Goal: Task Accomplishment & Management: Manage account settings

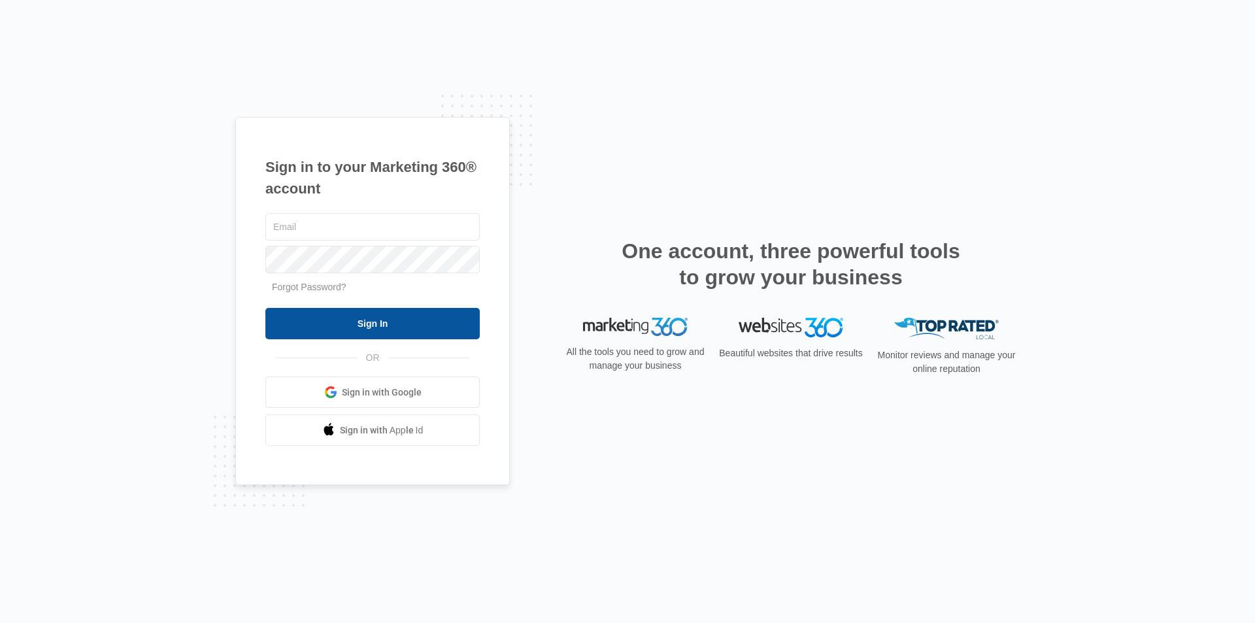
type input "[EMAIL_ADDRESS][DOMAIN_NAME]"
click at [358, 325] on input "Sign In" at bounding box center [372, 323] width 214 height 31
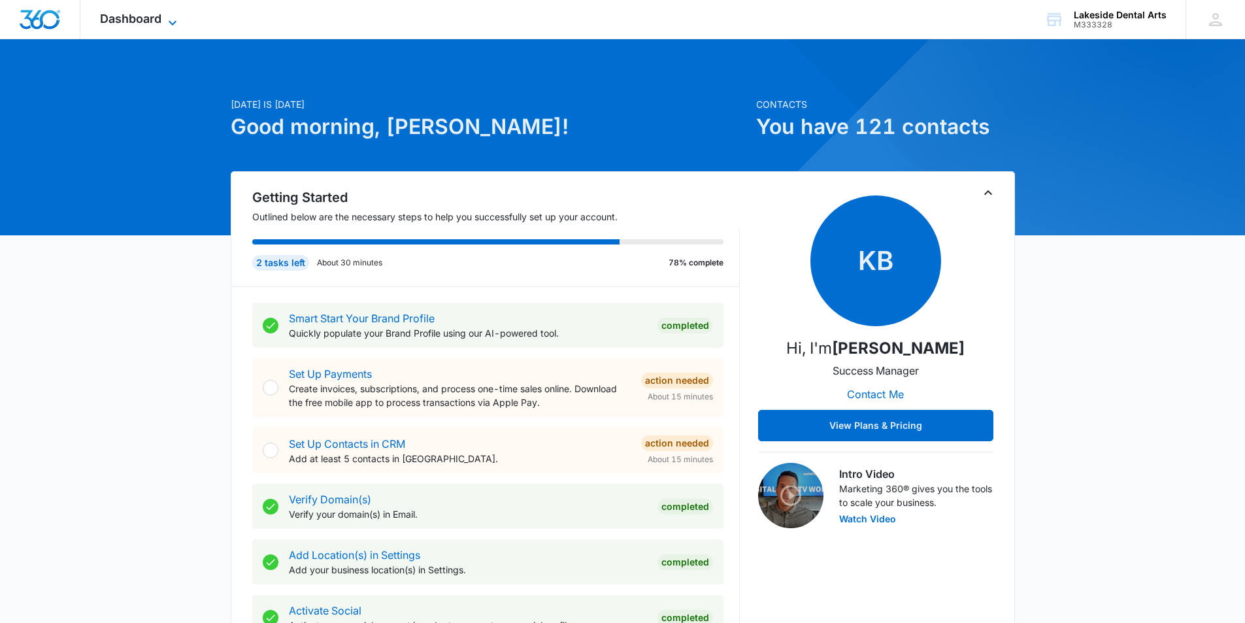
click at [137, 23] on span "Dashboard" at bounding box center [130, 19] width 61 height 14
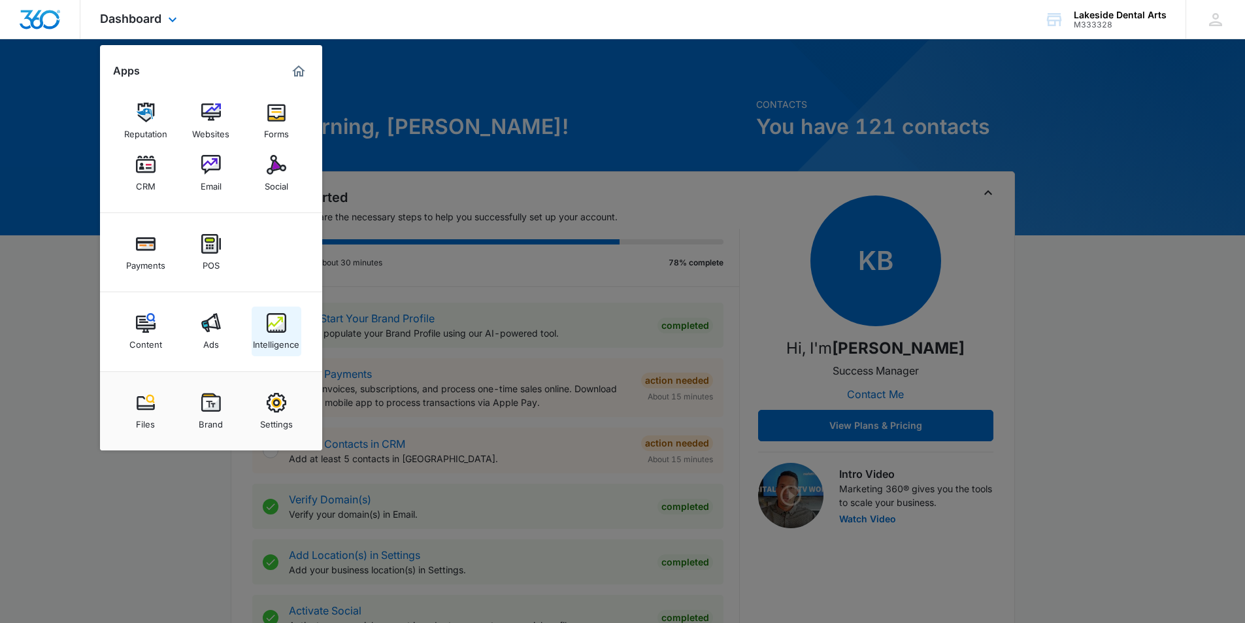
click at [282, 332] on img at bounding box center [277, 323] width 20 height 20
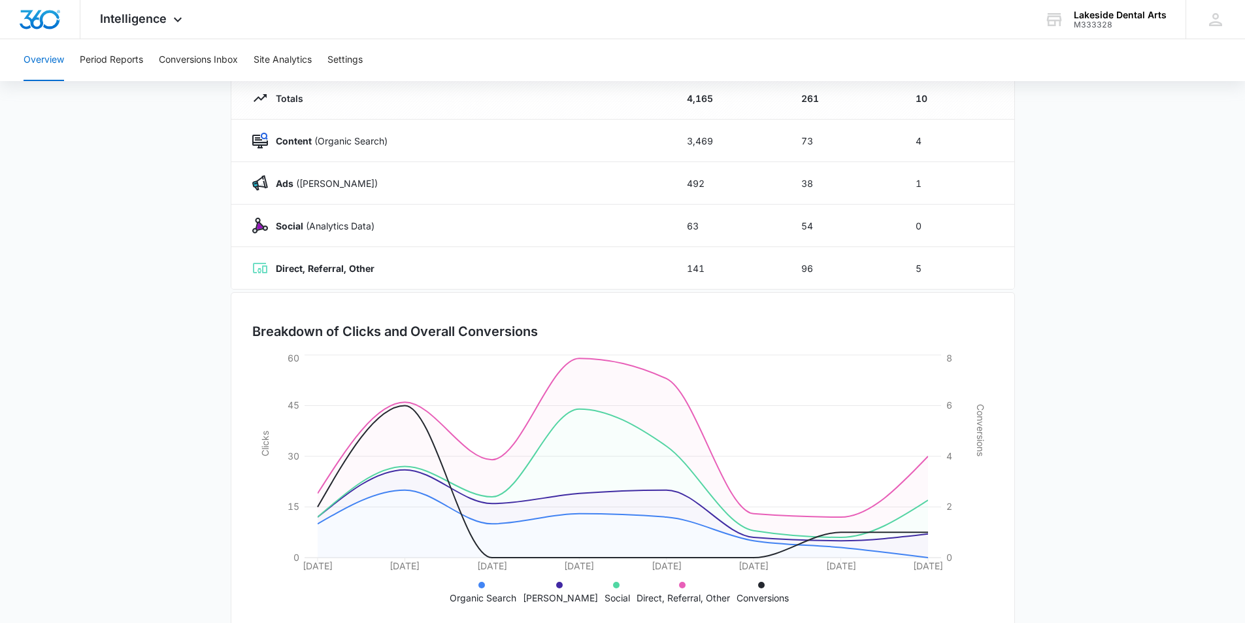
scroll to position [186, 0]
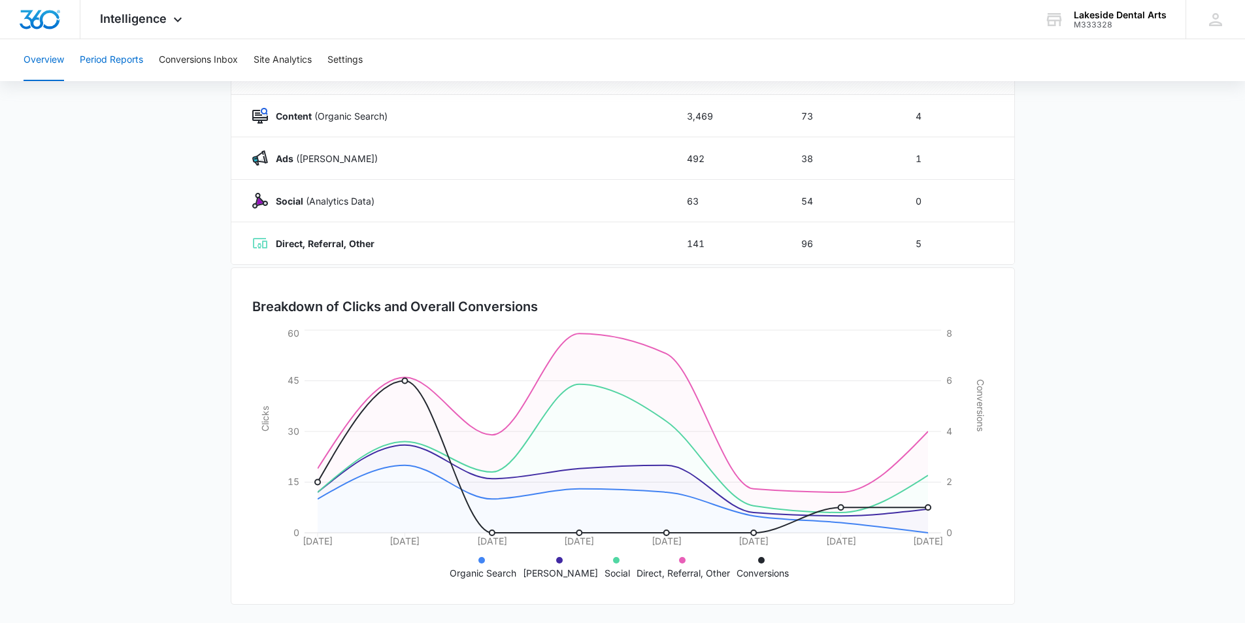
click at [107, 59] on button "Period Reports" at bounding box center [111, 60] width 63 height 42
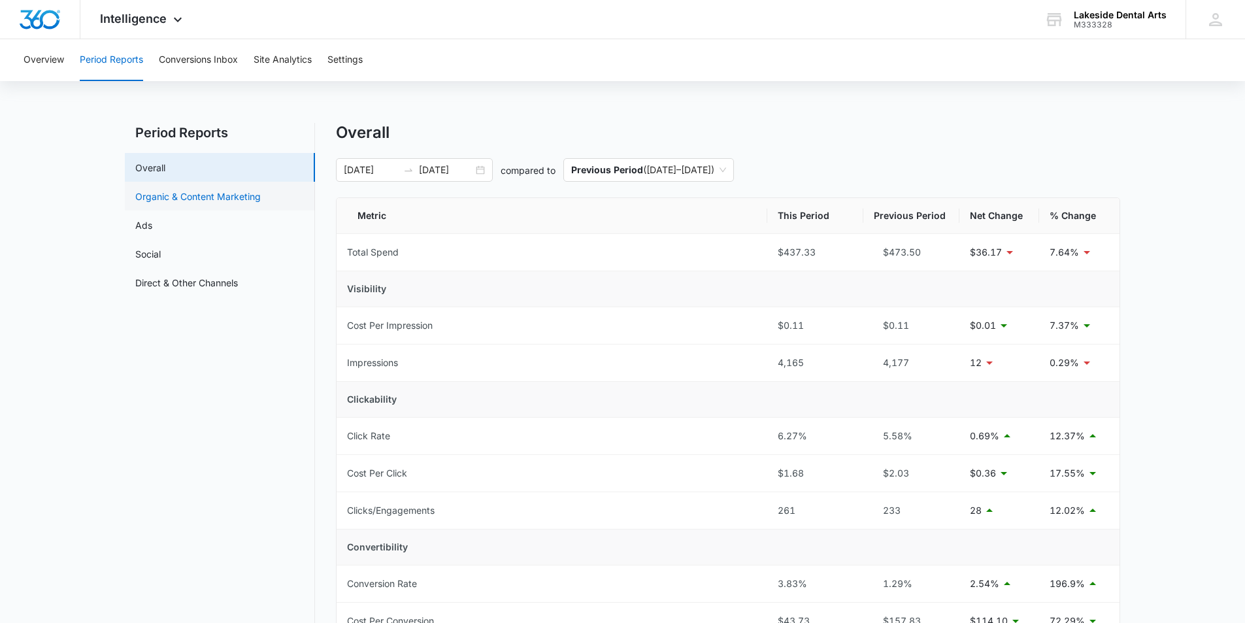
click at [216, 195] on link "Organic & Content Marketing" at bounding box center [198, 197] width 126 height 14
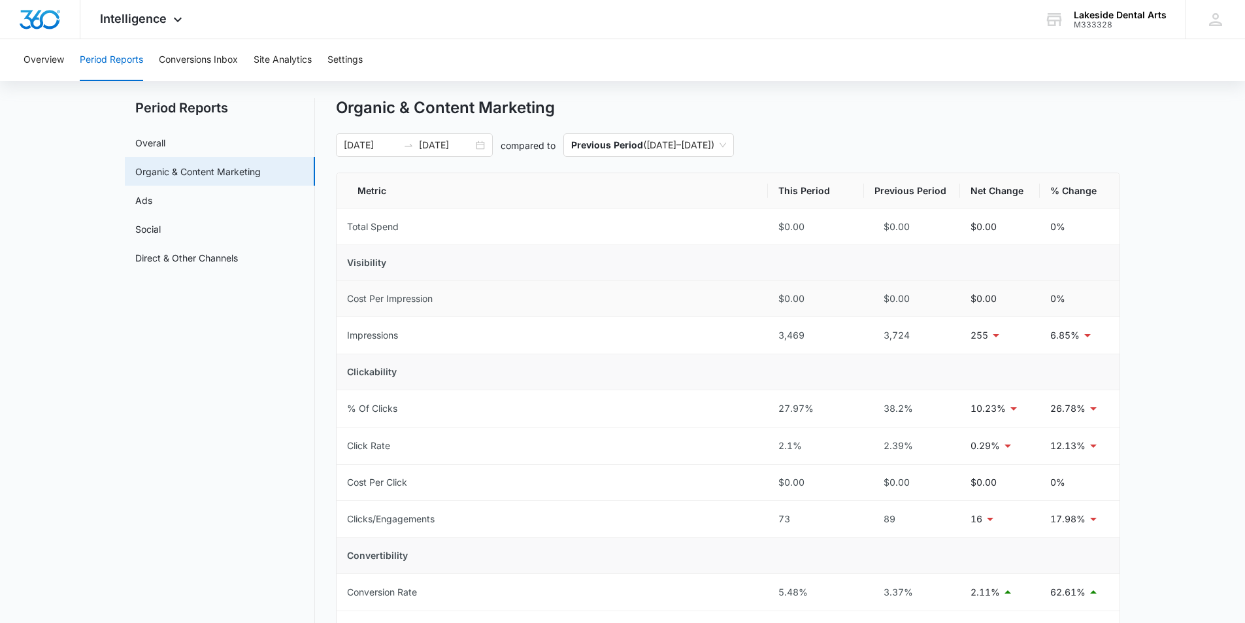
scroll to position [11, 0]
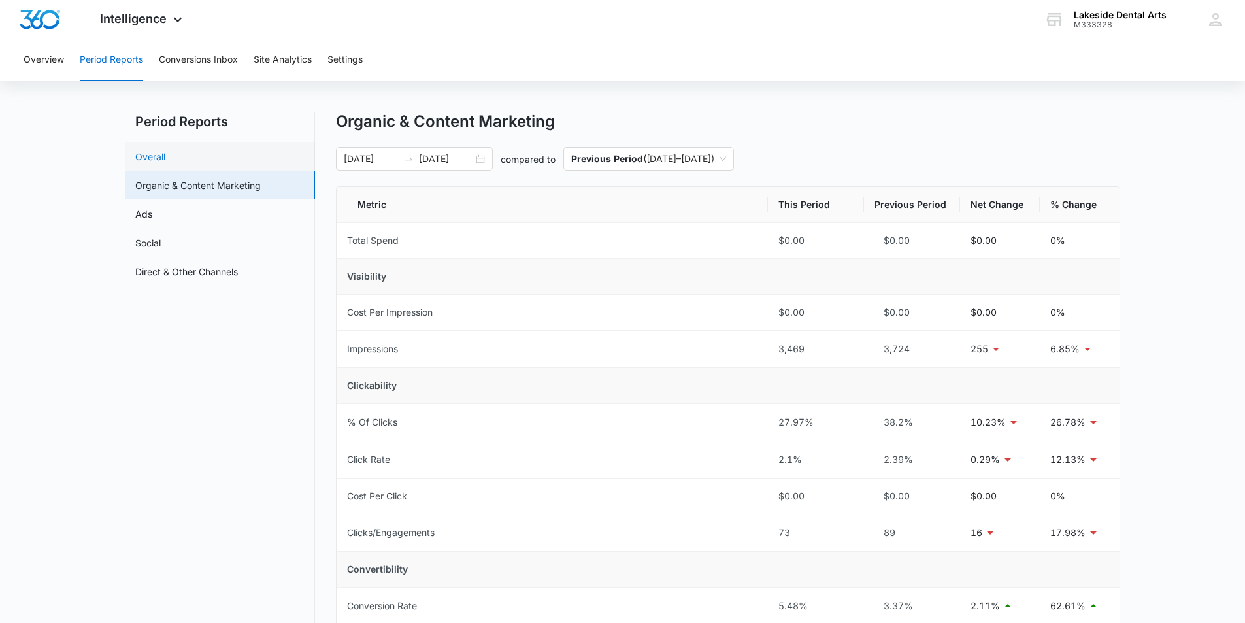
click at [150, 153] on link "Overall" at bounding box center [150, 157] width 30 height 14
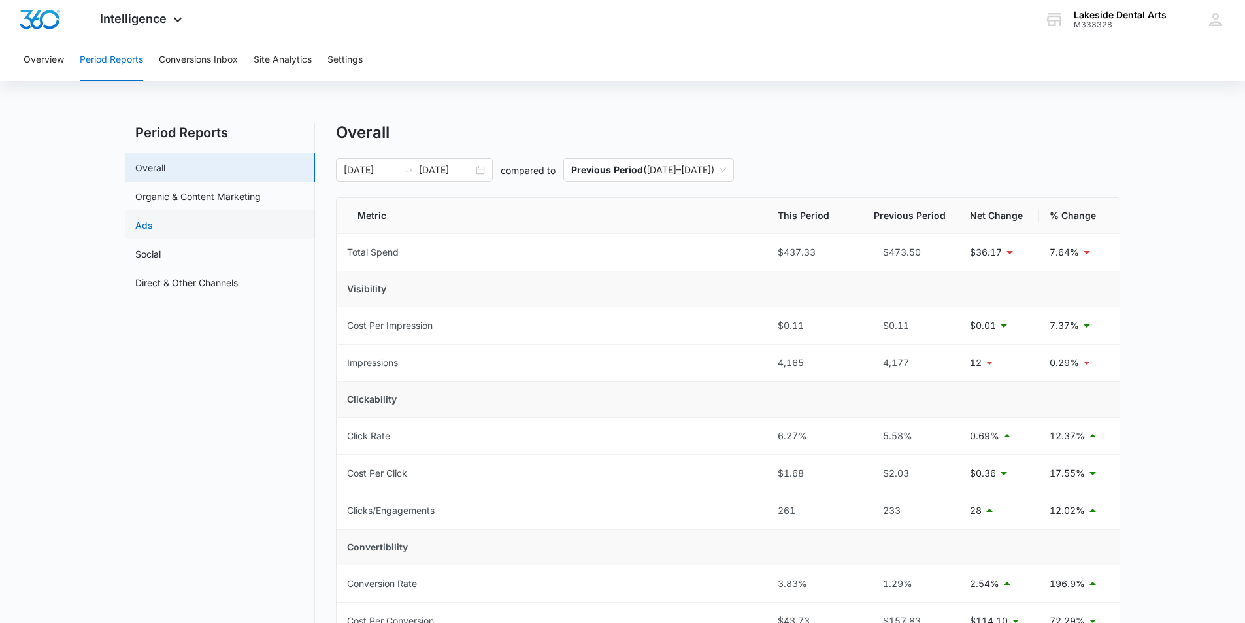
click at [150, 228] on link "Ads" at bounding box center [143, 225] width 17 height 14
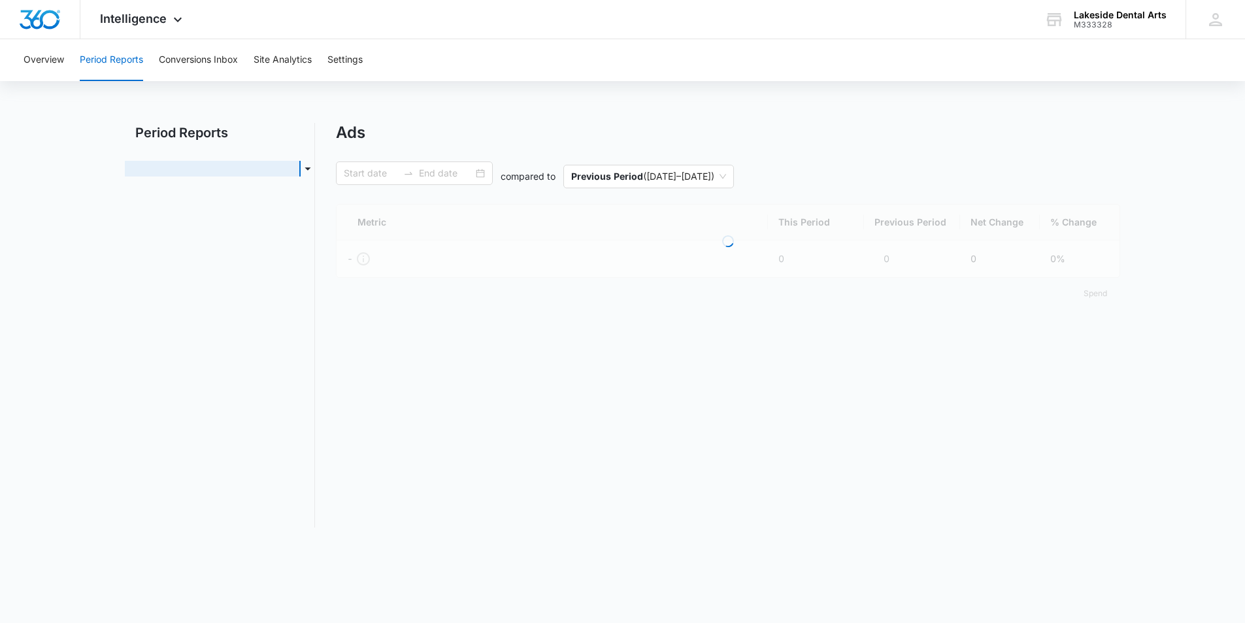
type input "[DATE]"
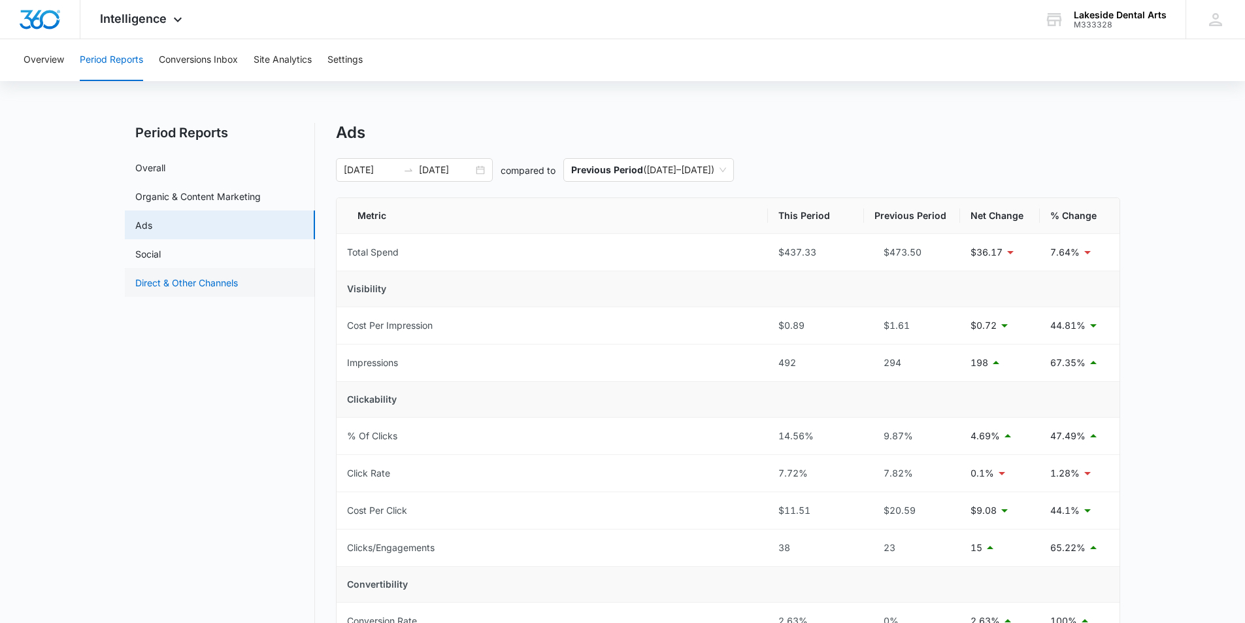
click at [169, 284] on link "Direct & Other Channels" at bounding box center [186, 283] width 103 height 14
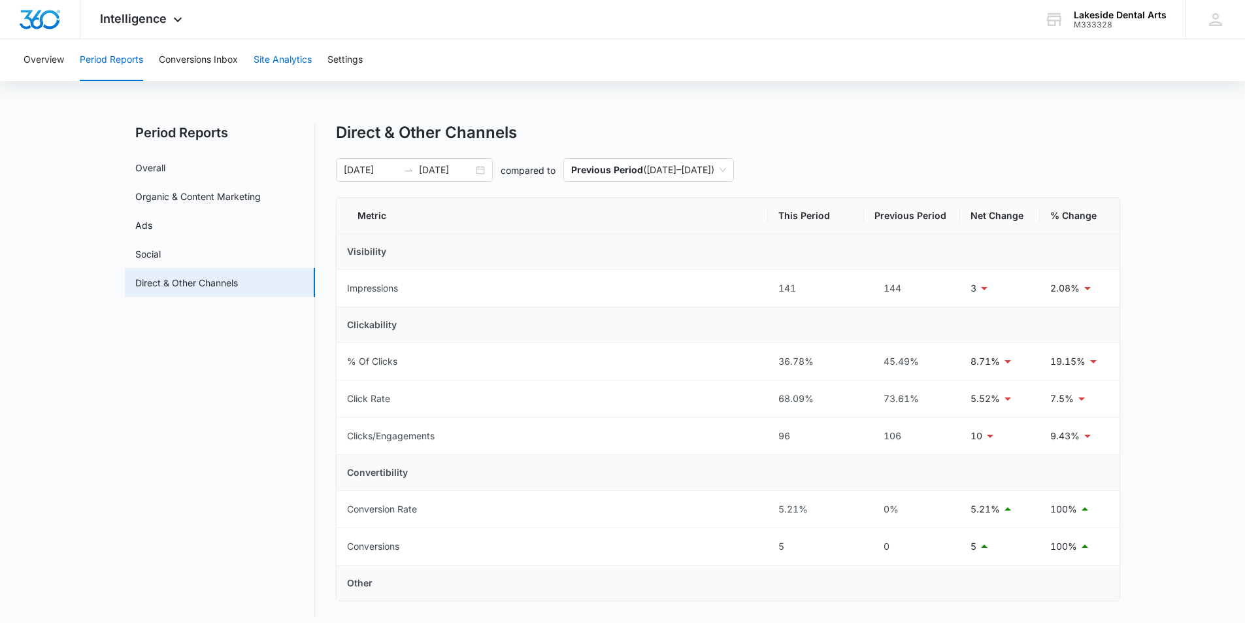
click at [297, 59] on button "Site Analytics" at bounding box center [283, 60] width 58 height 42
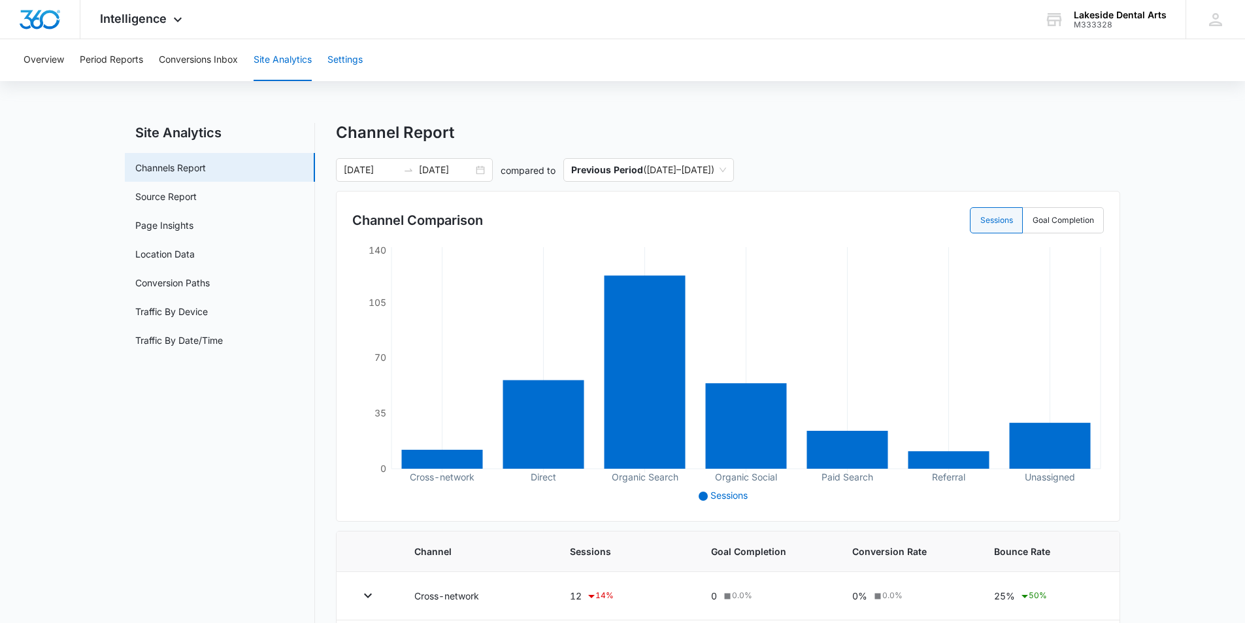
click at [356, 60] on button "Settings" at bounding box center [344, 60] width 35 height 42
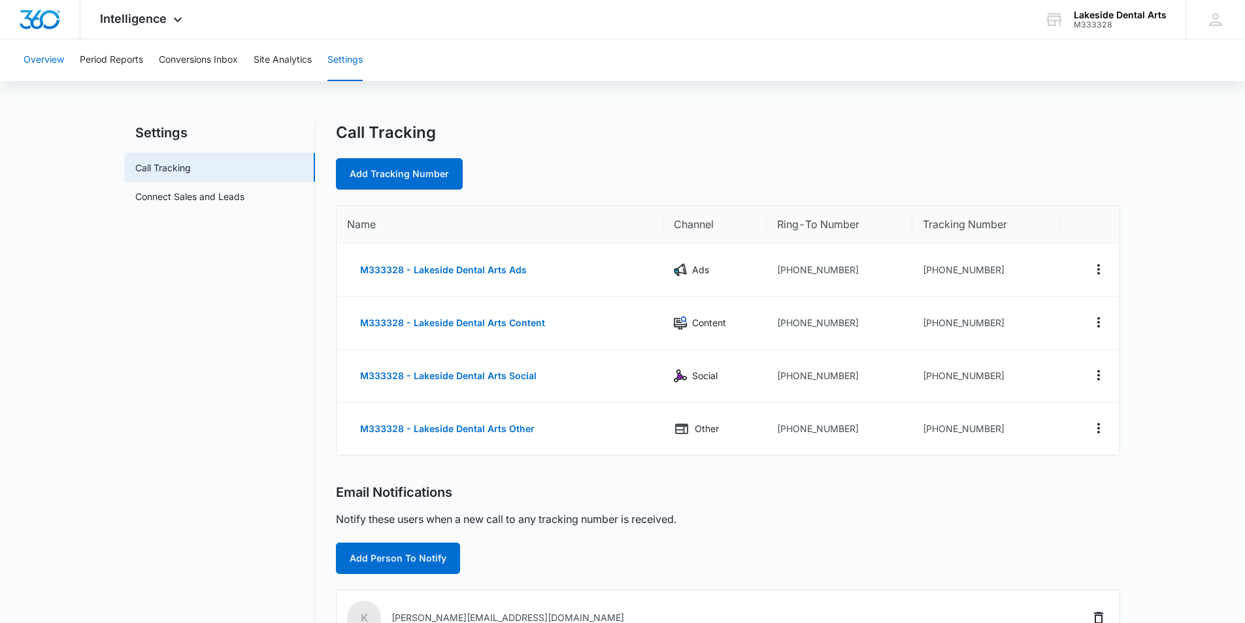
click at [30, 54] on button "Overview" at bounding box center [44, 60] width 41 height 42
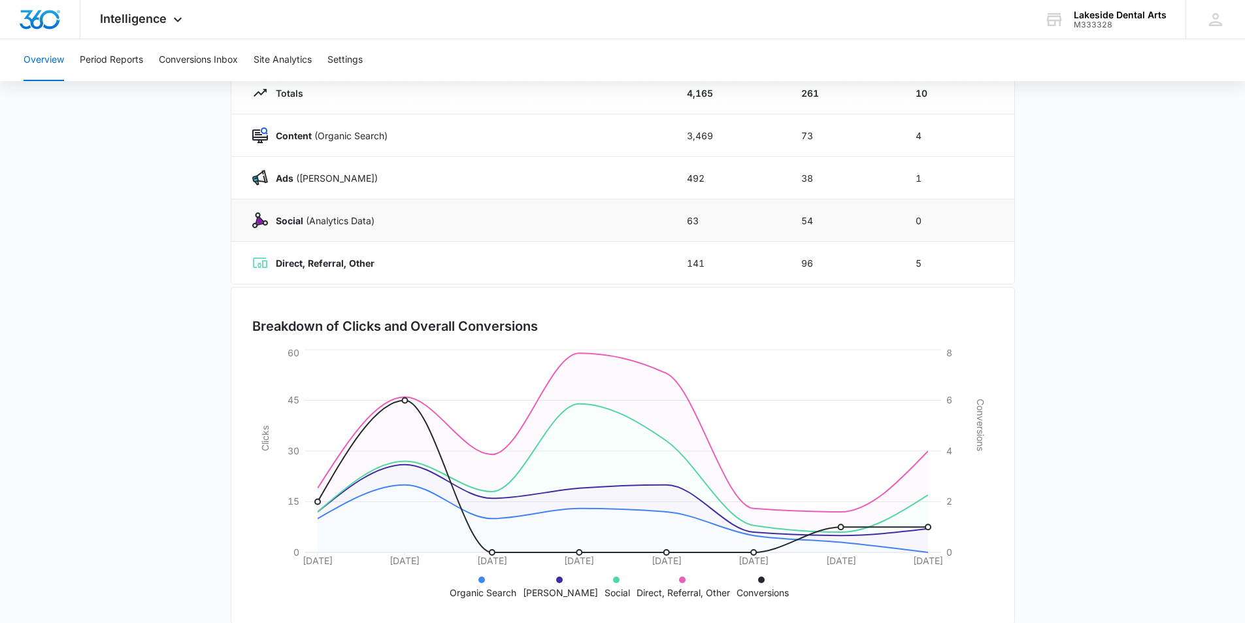
scroll to position [186, 0]
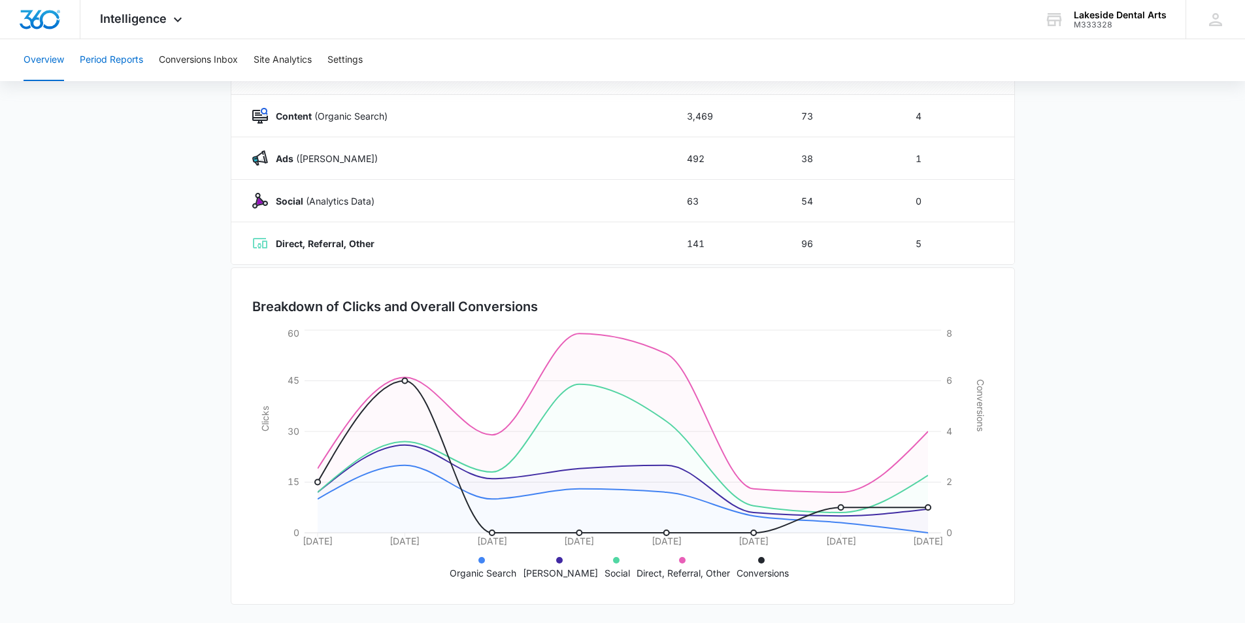
click at [101, 54] on button "Period Reports" at bounding box center [111, 60] width 63 height 42
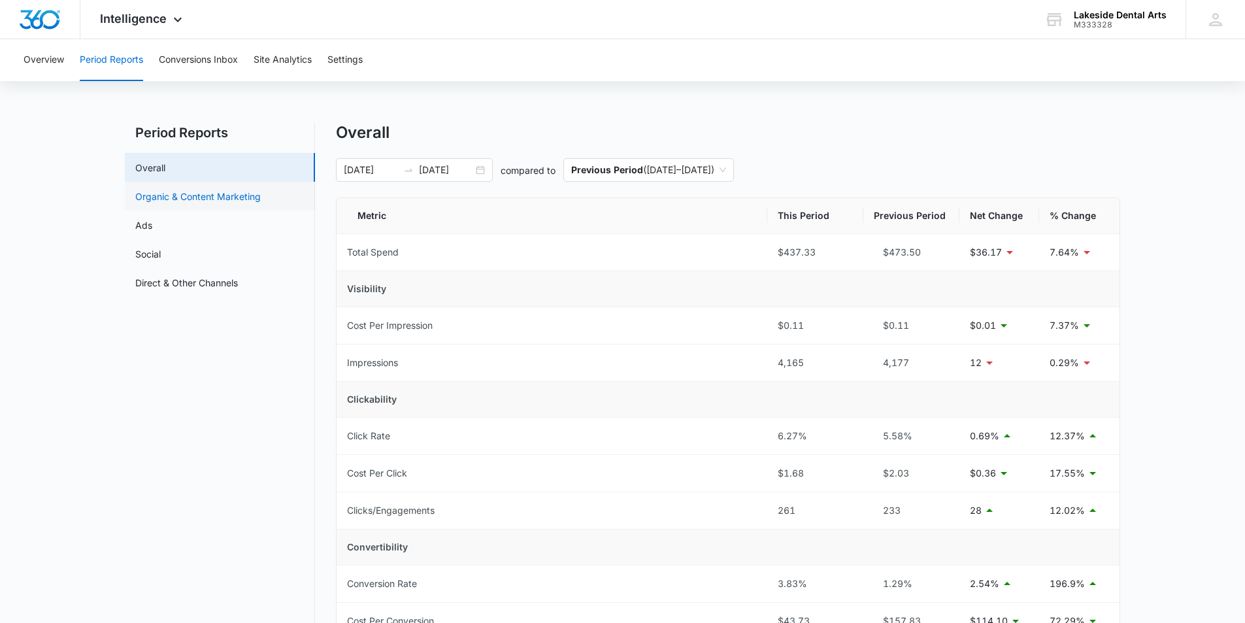
click at [199, 193] on link "Organic & Content Marketing" at bounding box center [198, 197] width 126 height 14
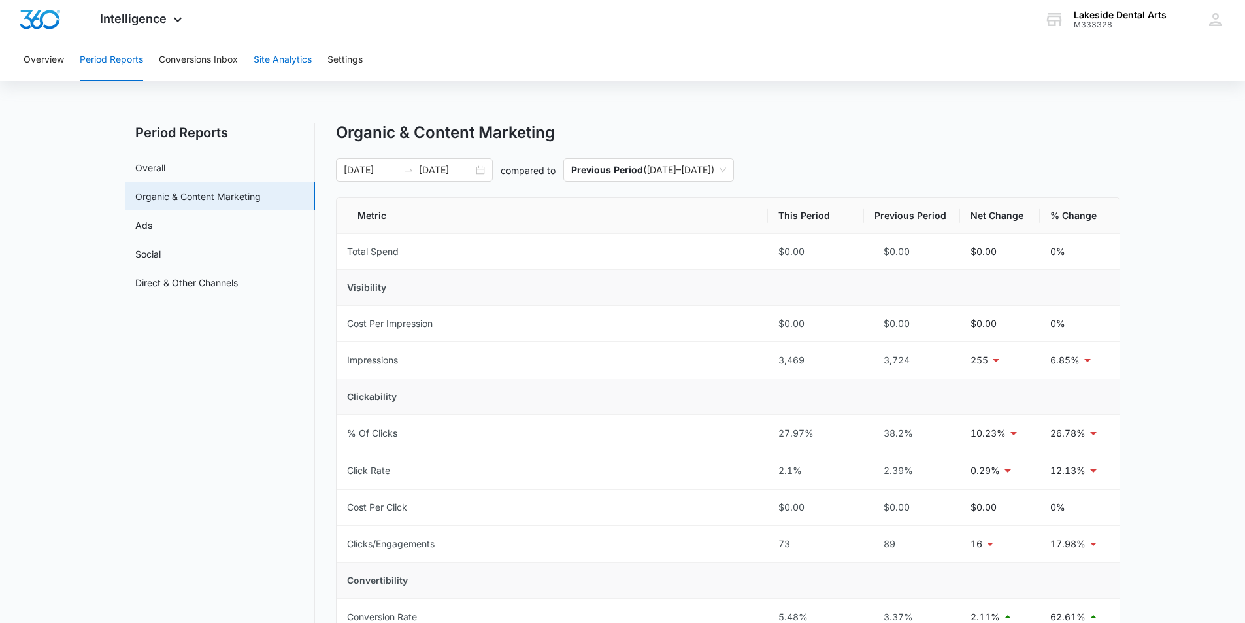
click at [276, 57] on button "Site Analytics" at bounding box center [283, 60] width 58 height 42
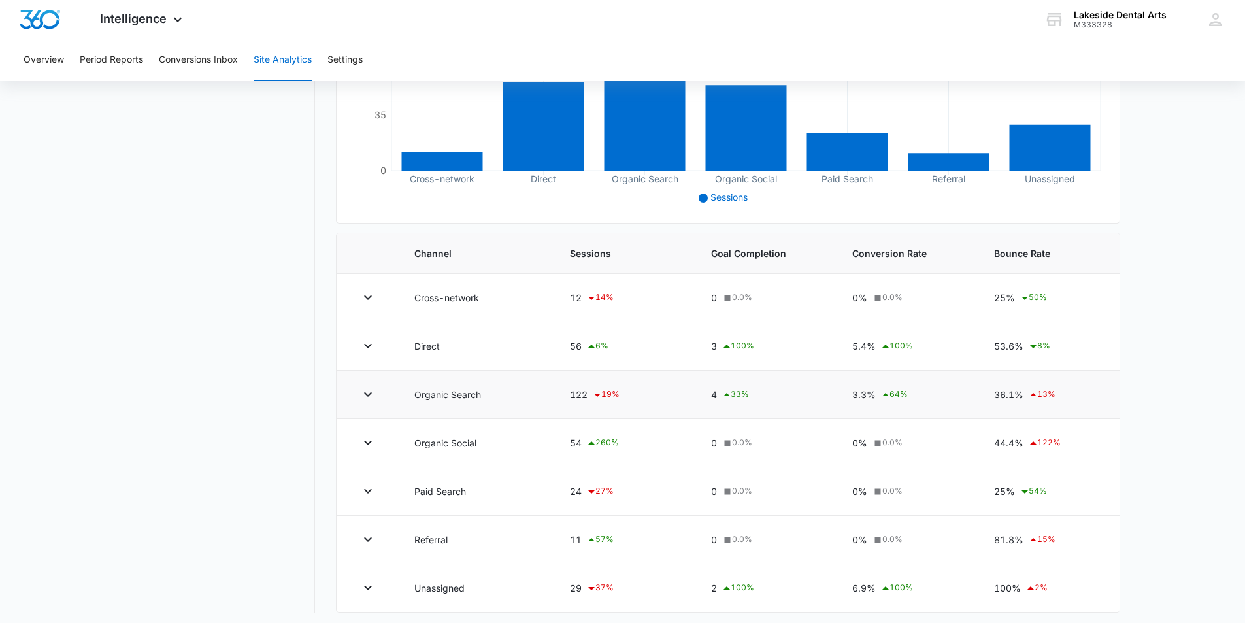
scroll to position [303, 0]
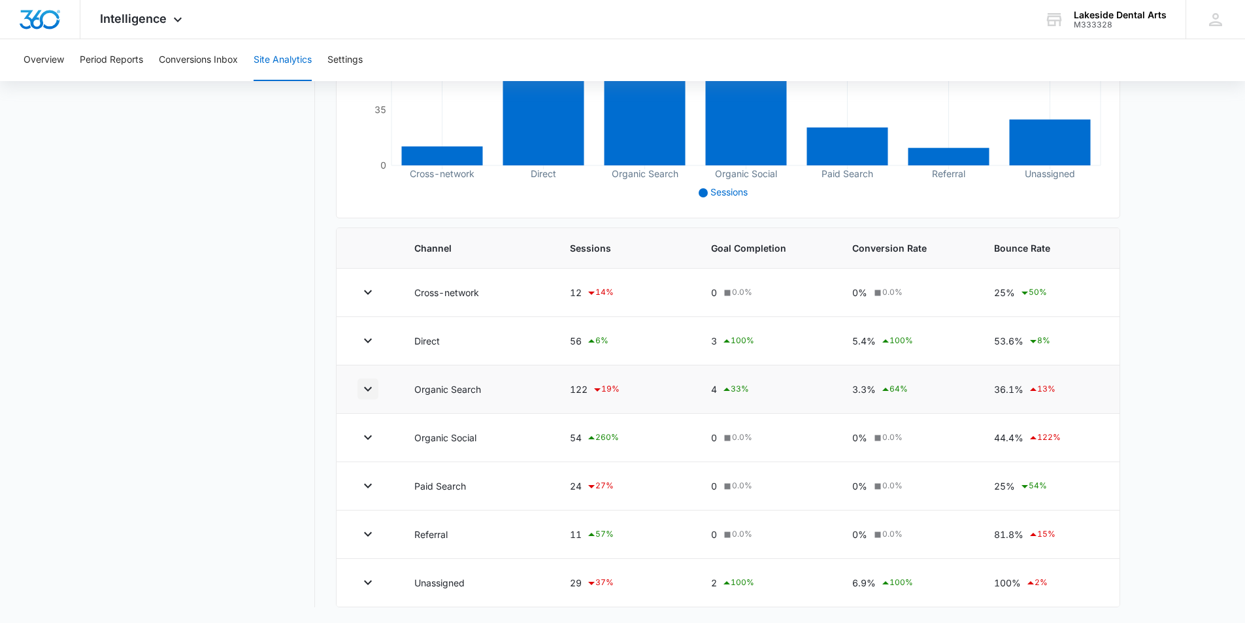
click at [363, 388] on icon "button" at bounding box center [368, 389] width 16 height 16
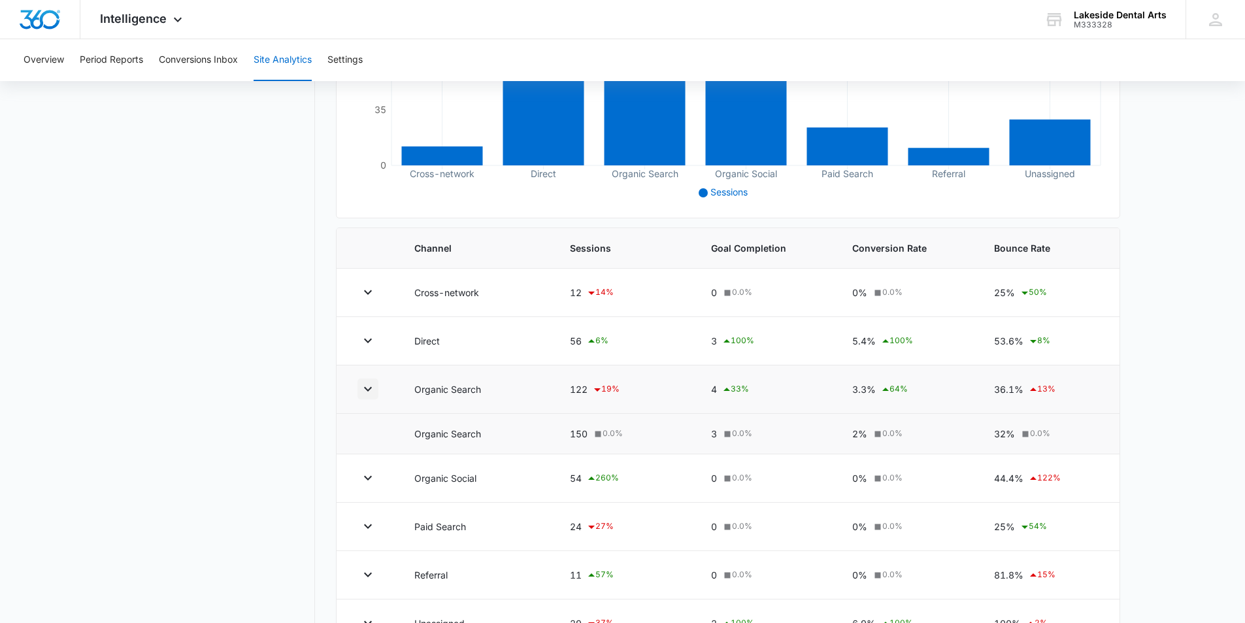
click at [365, 388] on icon "button" at bounding box center [368, 389] width 8 height 5
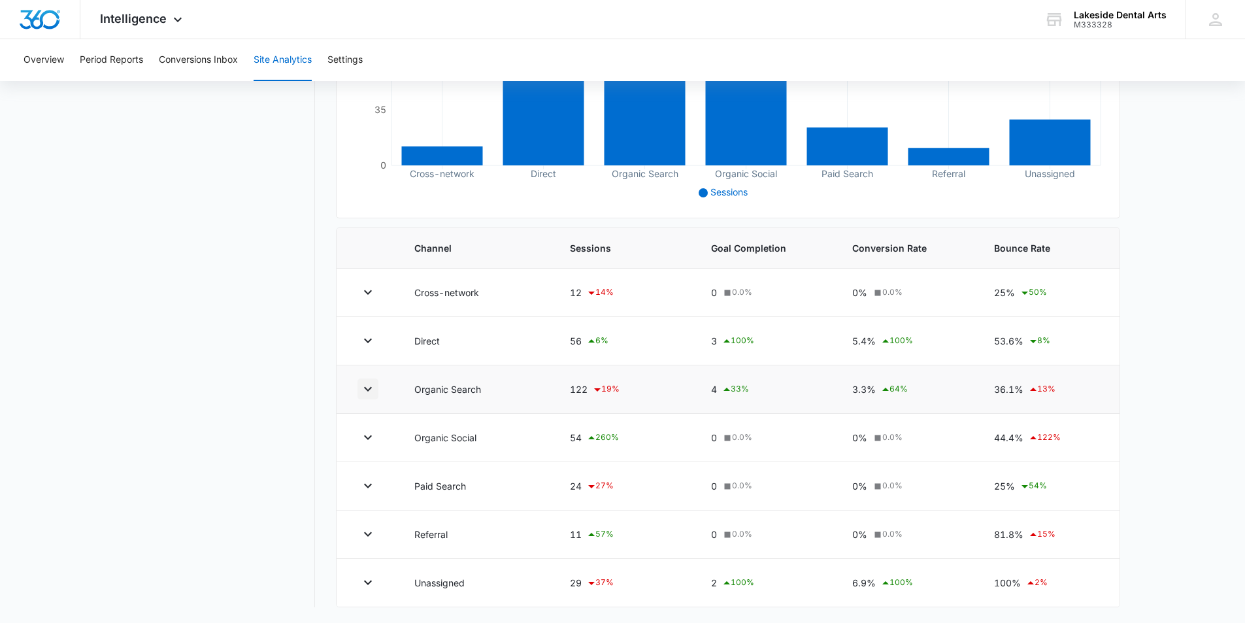
click at [373, 388] on icon "button" at bounding box center [368, 389] width 16 height 16
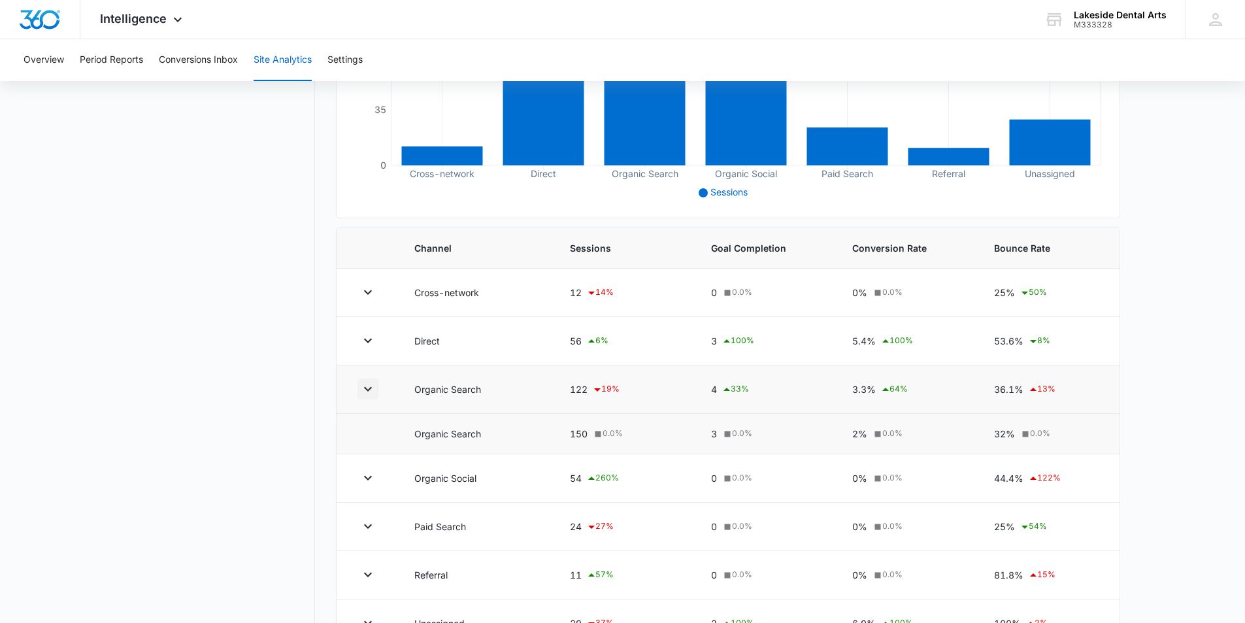
scroll to position [344, 0]
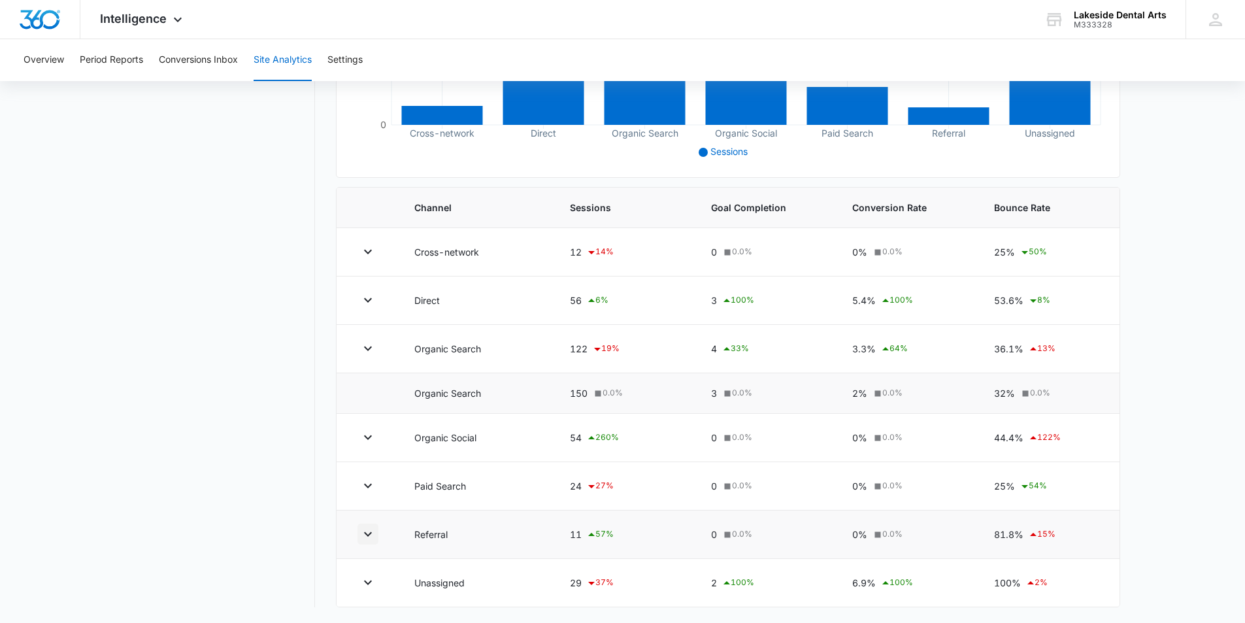
click at [365, 533] on icon "button" at bounding box center [368, 534] width 8 height 5
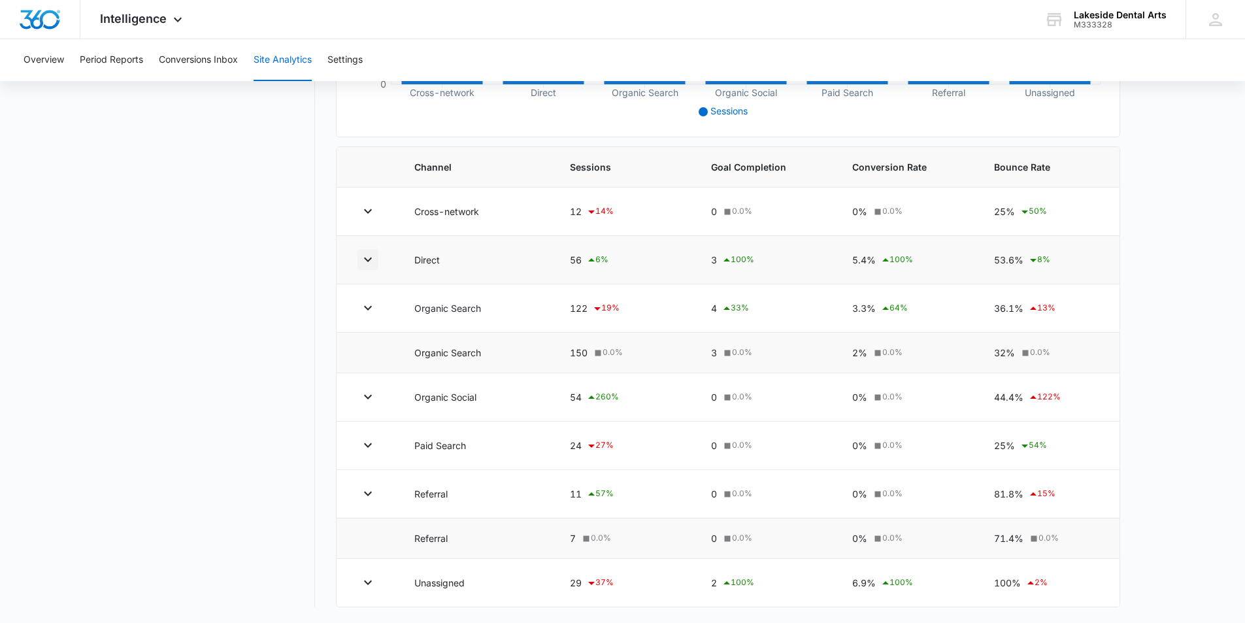
click at [371, 260] on icon "button" at bounding box center [368, 260] width 16 height 16
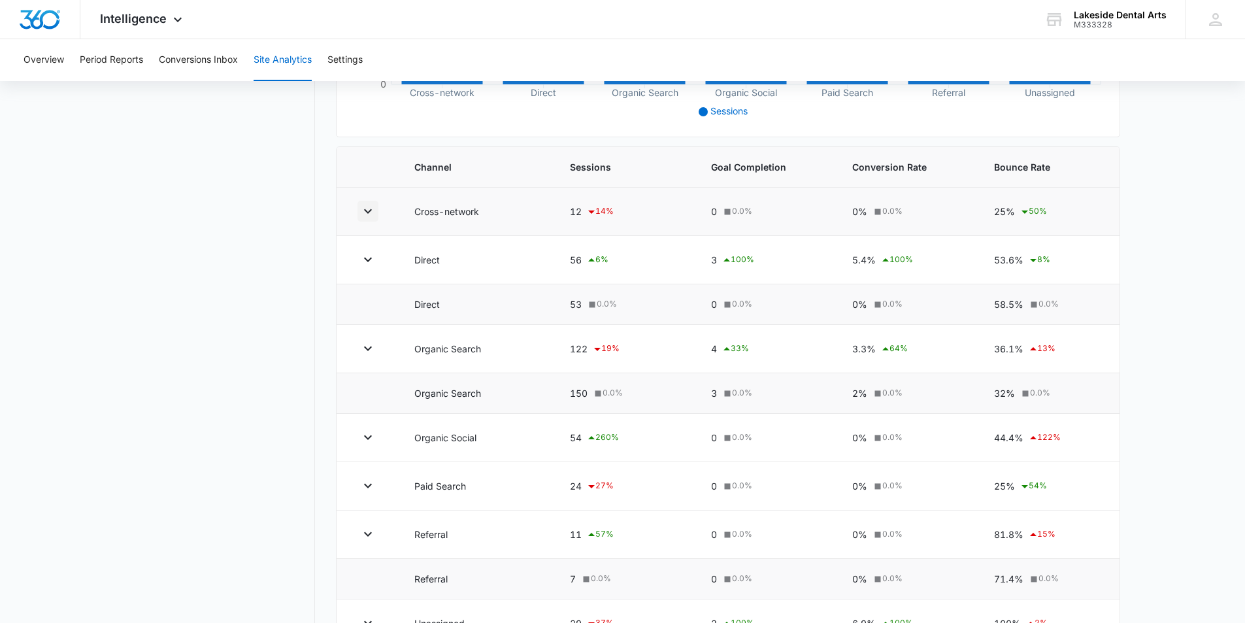
click at [373, 210] on icon "button" at bounding box center [368, 211] width 16 height 16
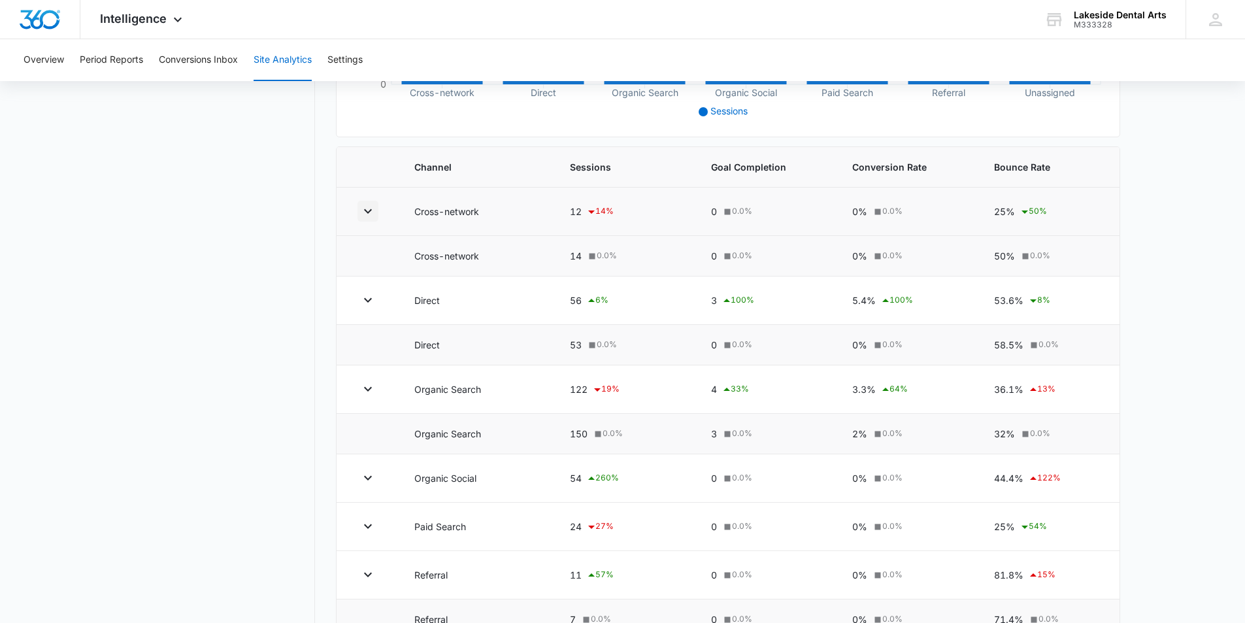
click at [373, 210] on icon "button" at bounding box center [368, 211] width 16 height 16
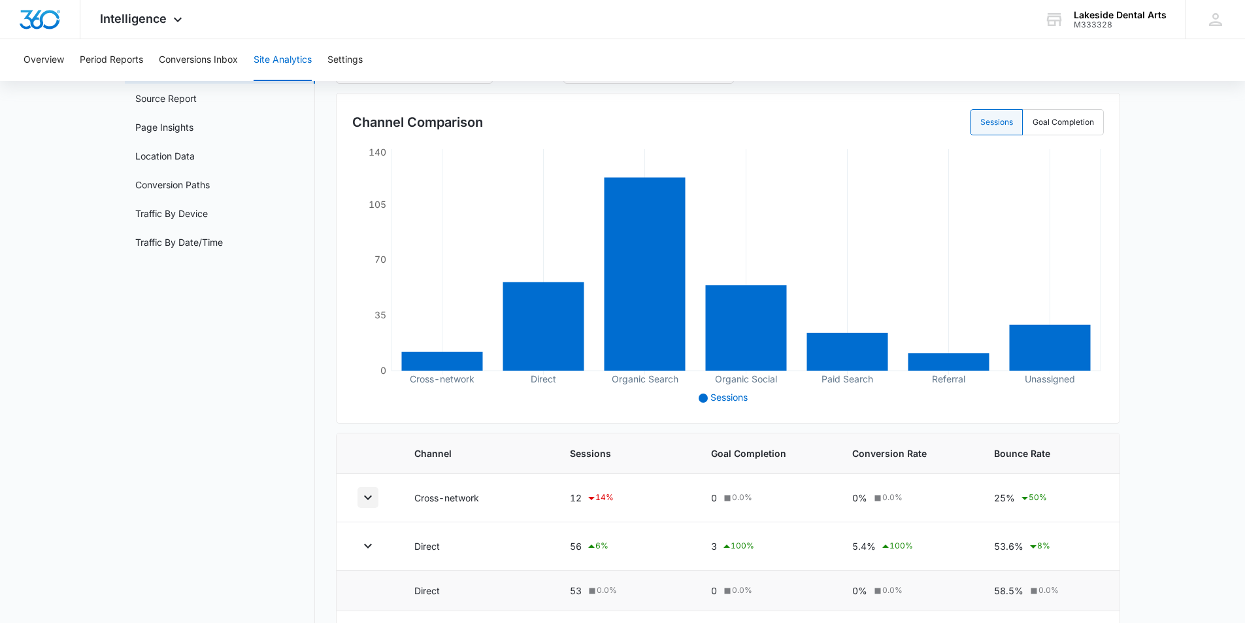
scroll to position [0, 0]
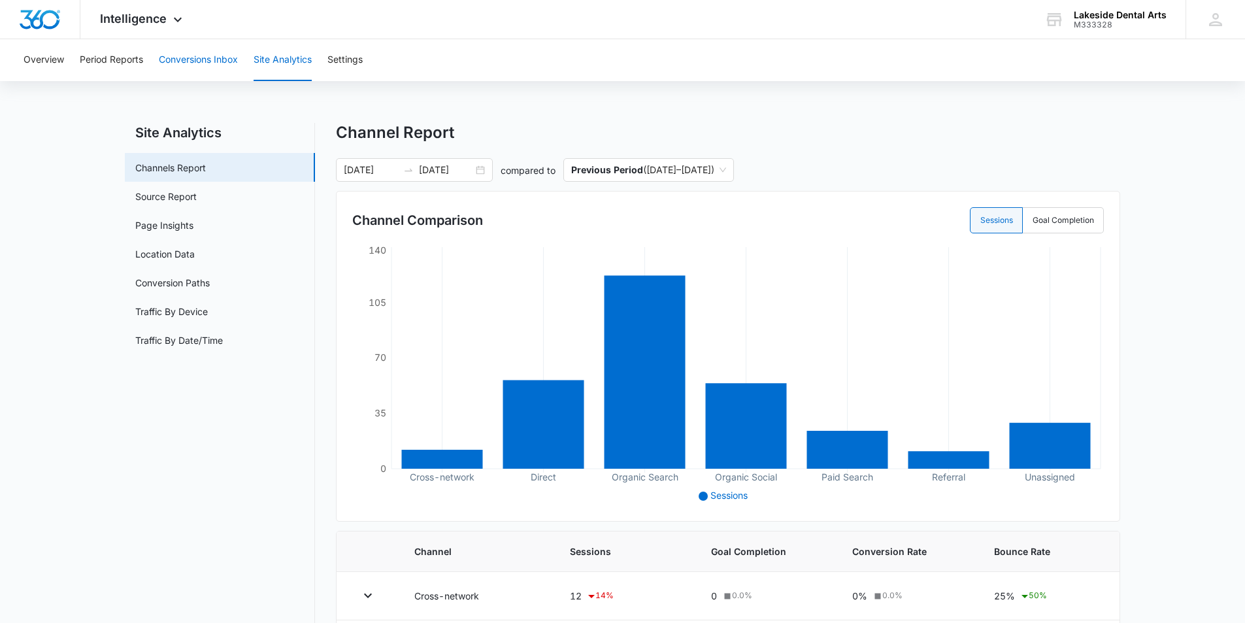
click at [195, 58] on button "Conversions Inbox" at bounding box center [198, 60] width 79 height 42
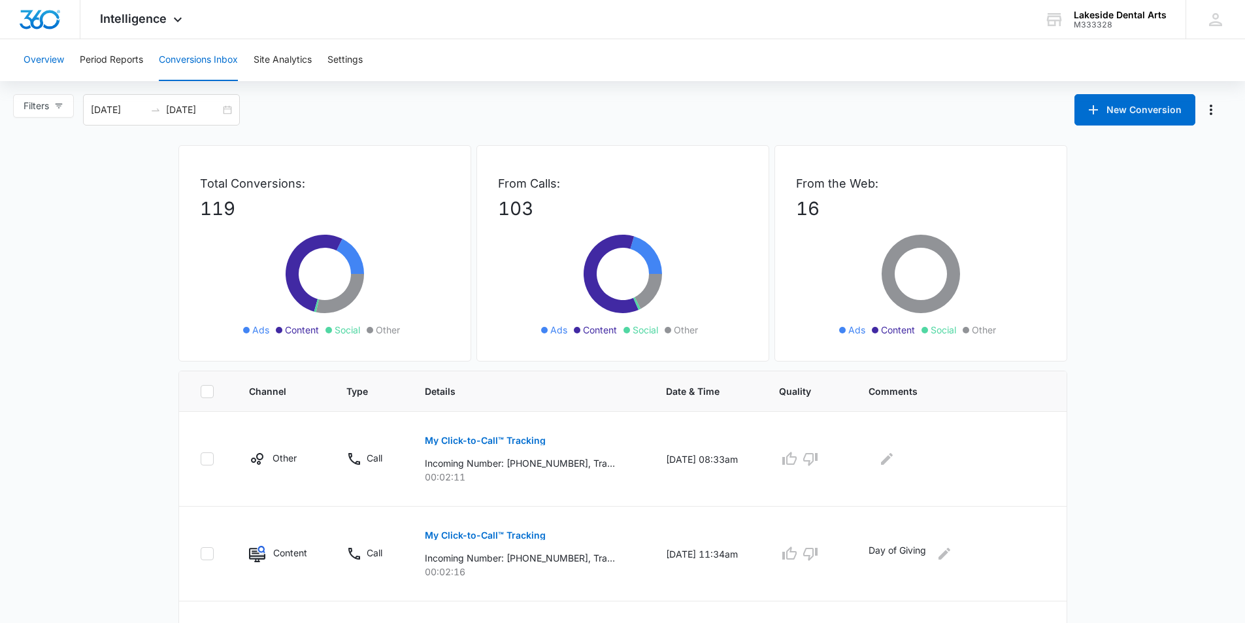
click at [38, 60] on button "Overview" at bounding box center [44, 60] width 41 height 42
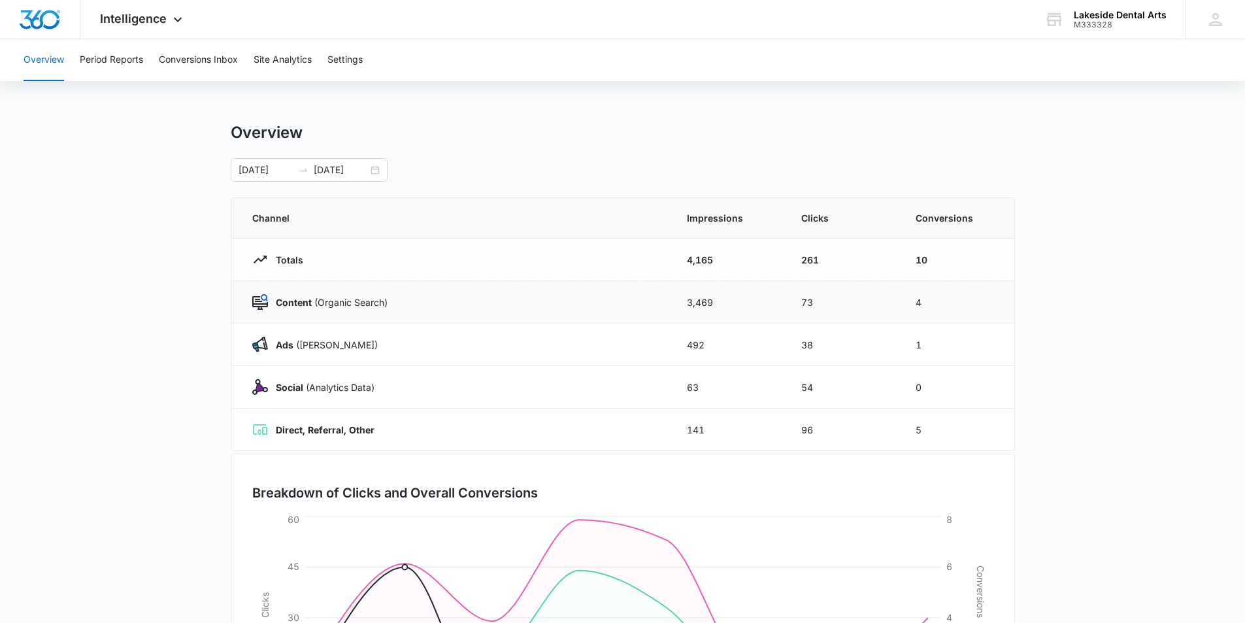
click at [346, 301] on p "Content (Organic Search)" at bounding box center [328, 302] width 120 height 14
click at [261, 297] on img at bounding box center [260, 302] width 16 height 16
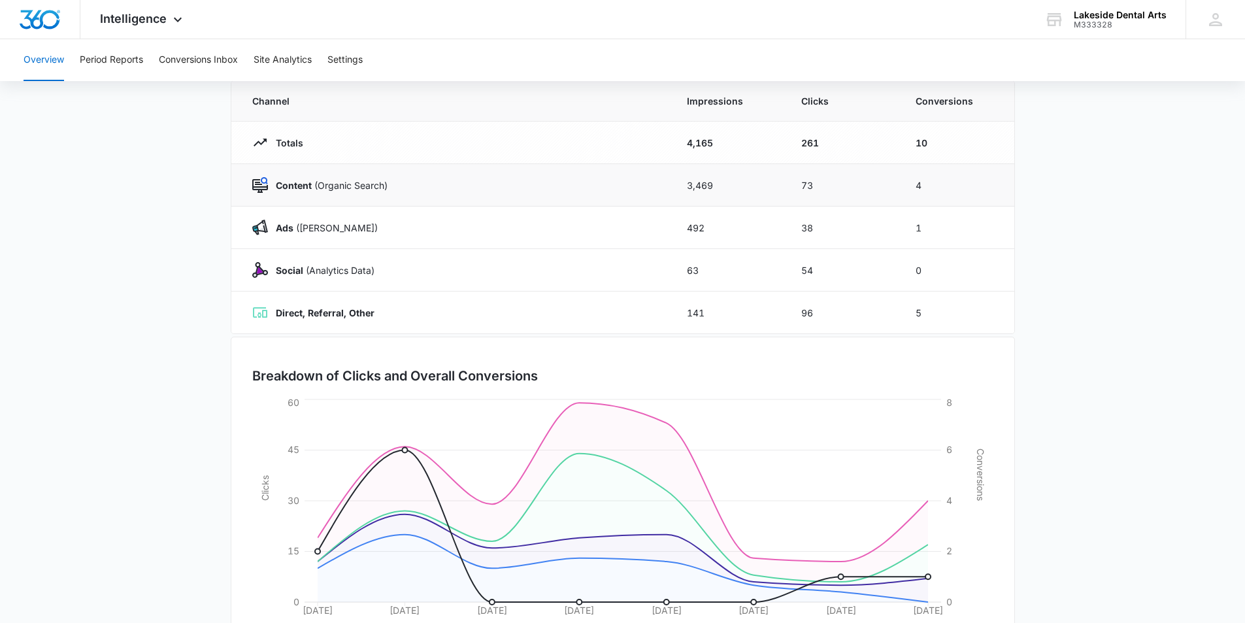
scroll to position [186, 0]
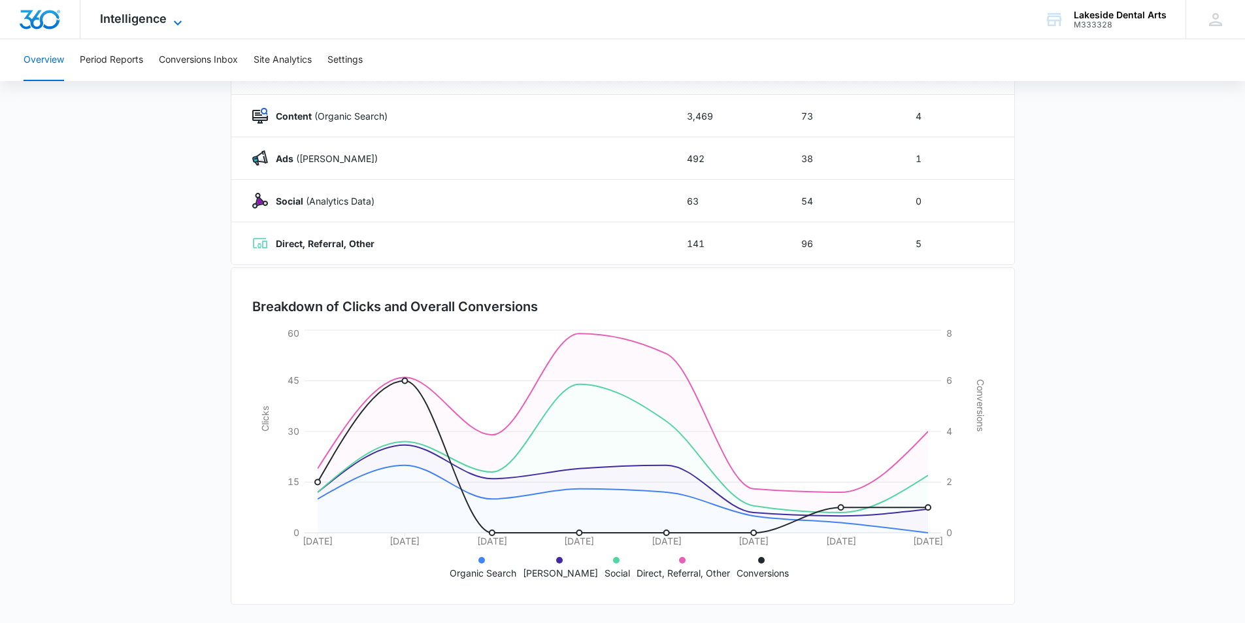
click at [175, 20] on icon at bounding box center [178, 23] width 16 height 16
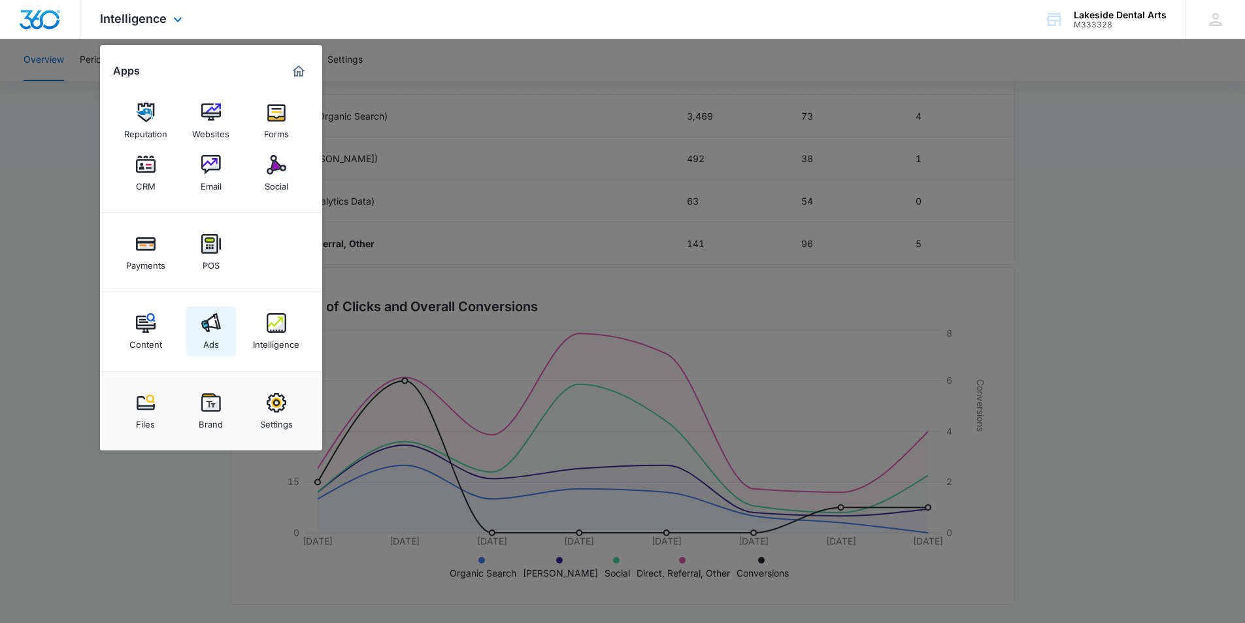
click at [209, 333] on div "Ads" at bounding box center [211, 341] width 16 height 17
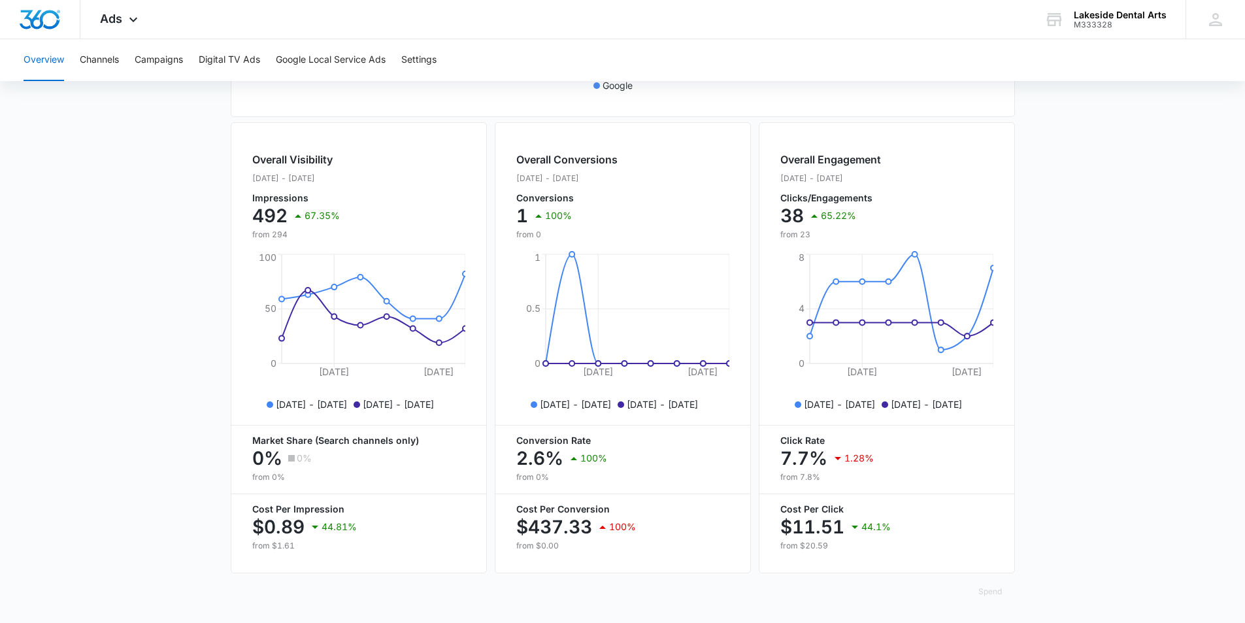
scroll to position [448, 0]
click at [154, 59] on button "Campaigns" at bounding box center [159, 60] width 48 height 42
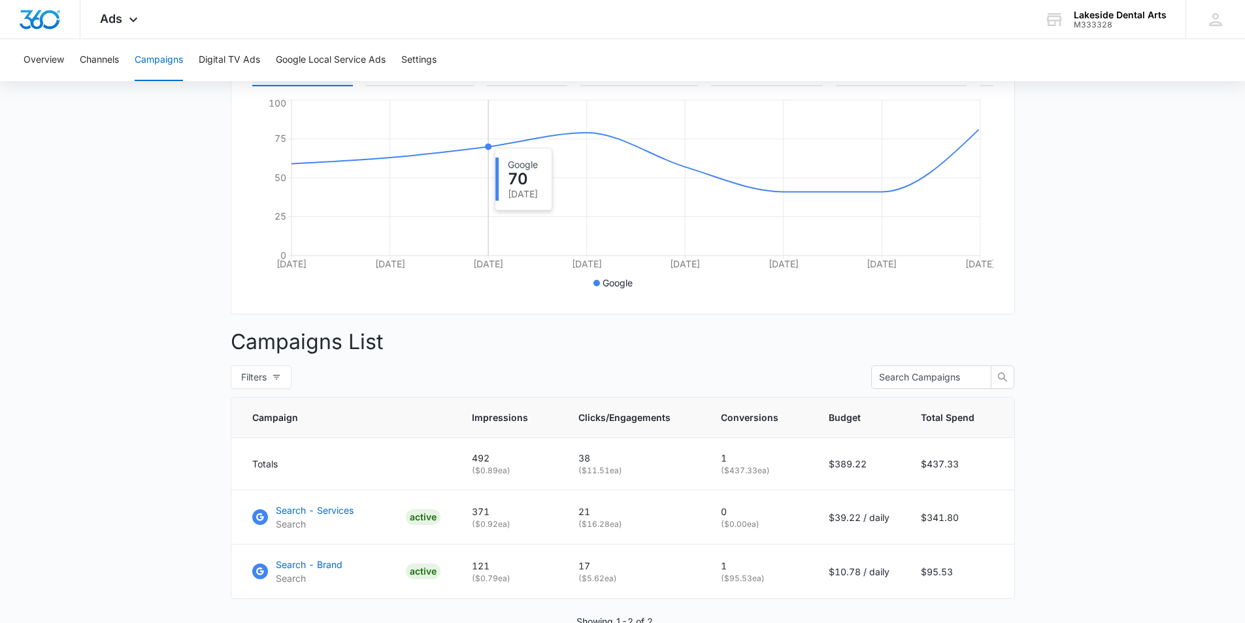
scroll to position [319, 0]
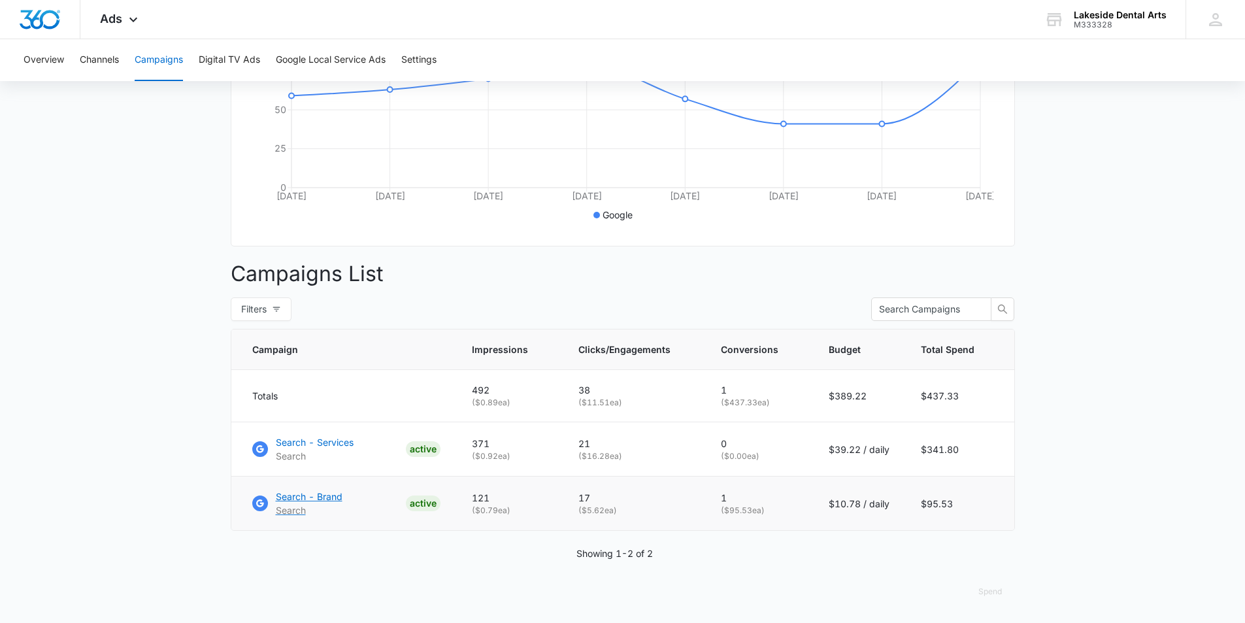
click at [259, 503] on img at bounding box center [260, 503] width 16 height 16
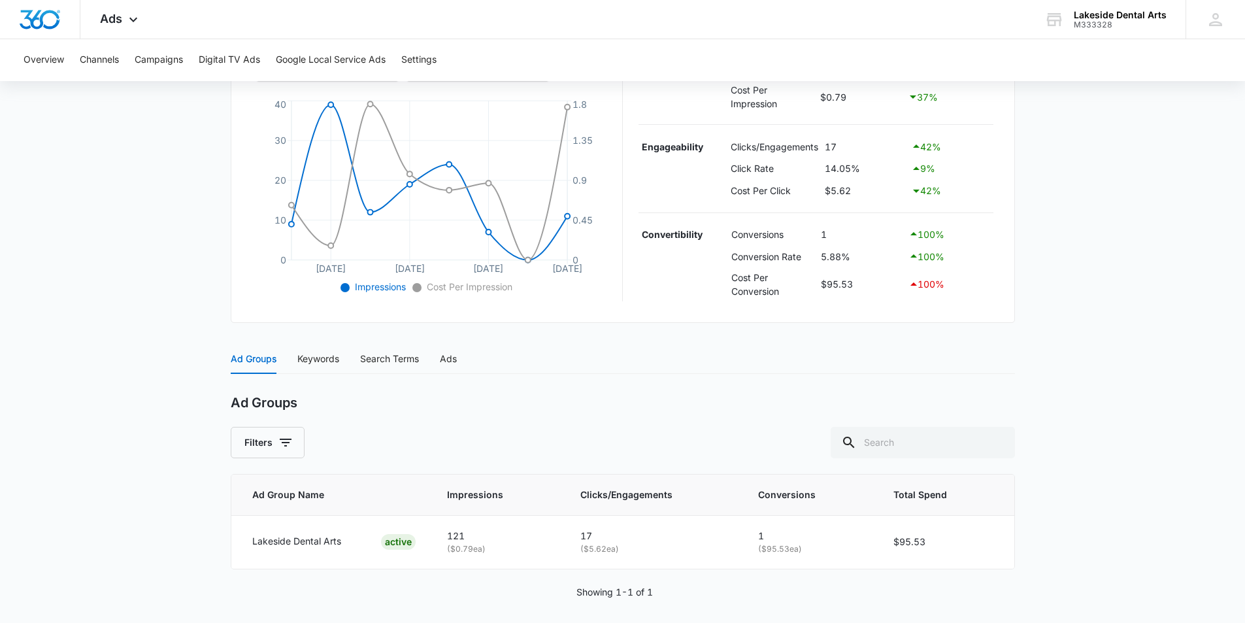
scroll to position [289, 0]
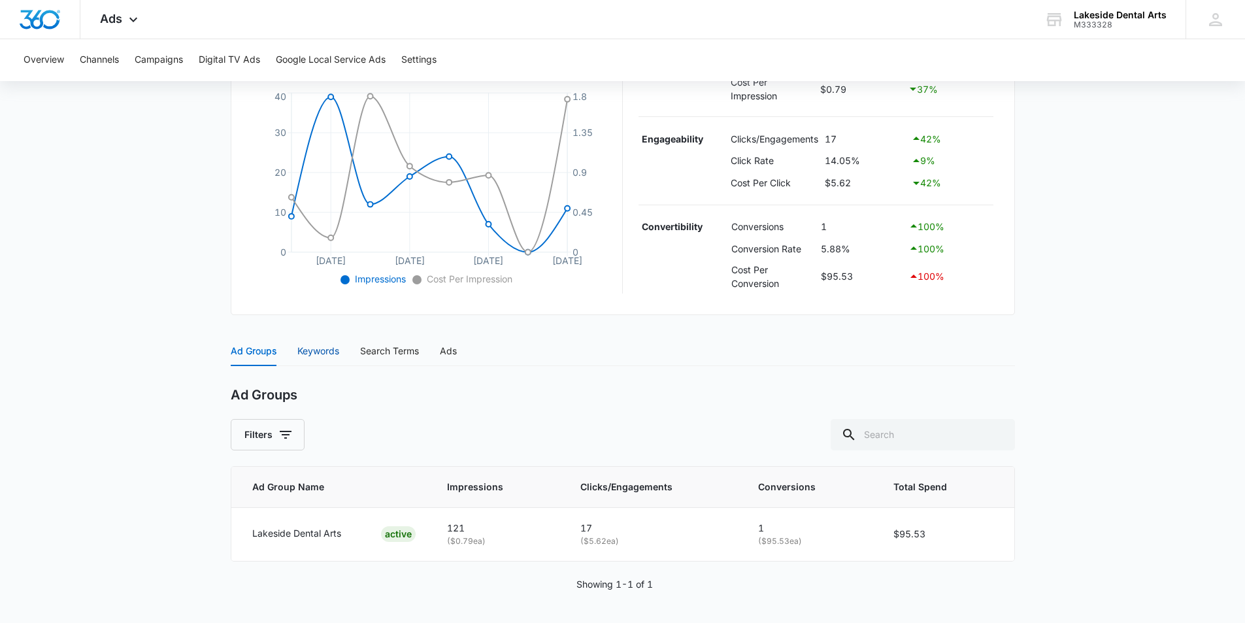
click at [316, 348] on div "Keywords" at bounding box center [318, 351] width 42 height 14
click at [395, 350] on div "Search Terms" at bounding box center [389, 349] width 59 height 14
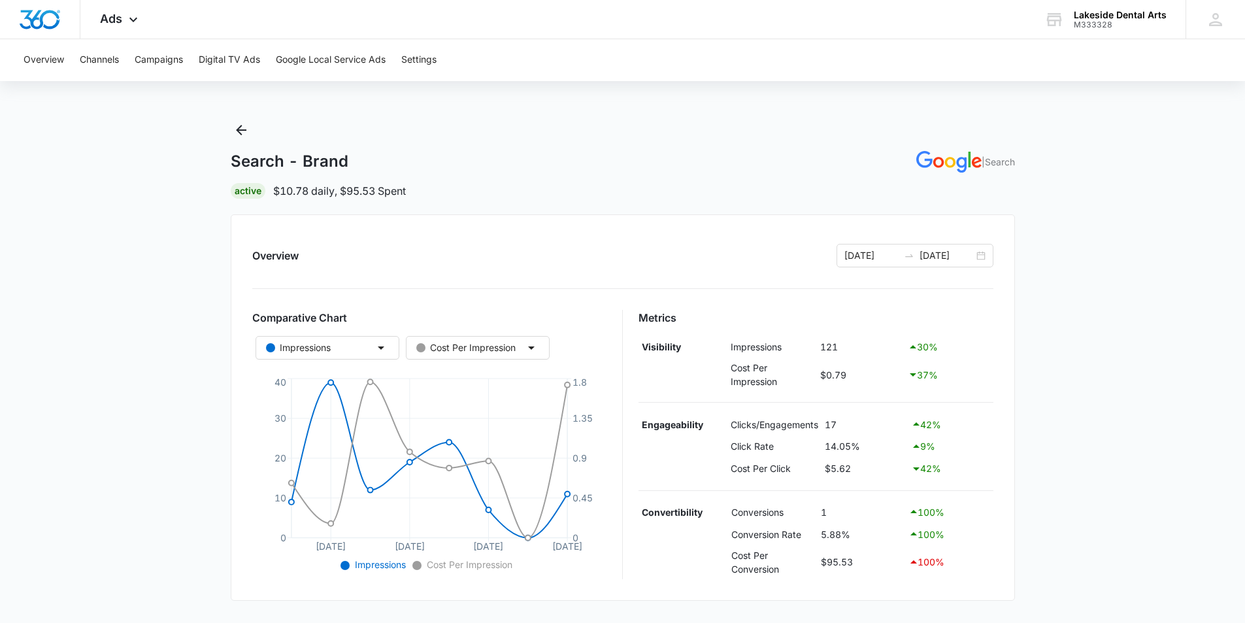
scroll to position [0, 0]
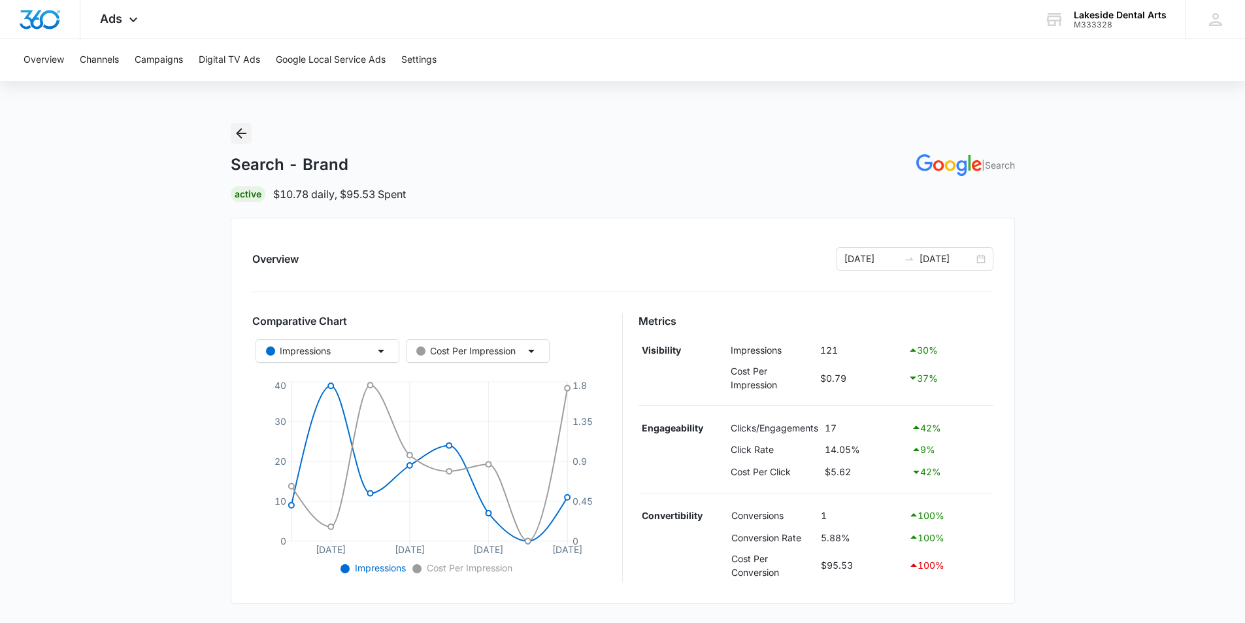
click at [239, 131] on icon "Back" at bounding box center [241, 133] width 10 height 10
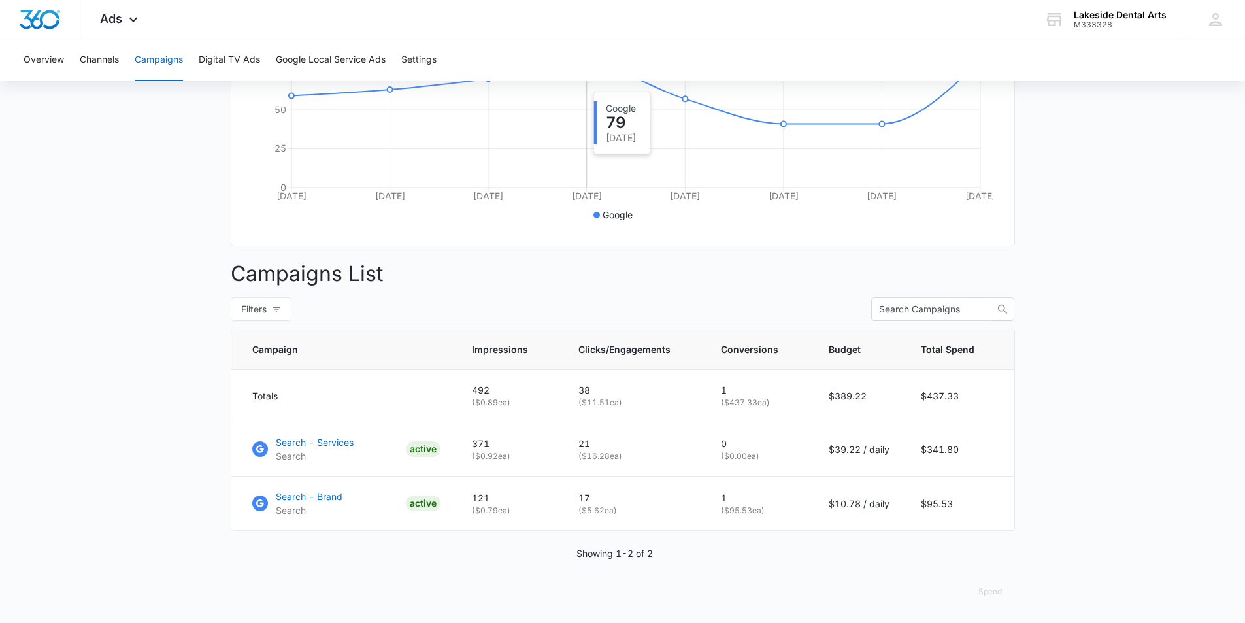
scroll to position [319, 0]
click at [288, 441] on p "Search - Services" at bounding box center [315, 442] width 78 height 14
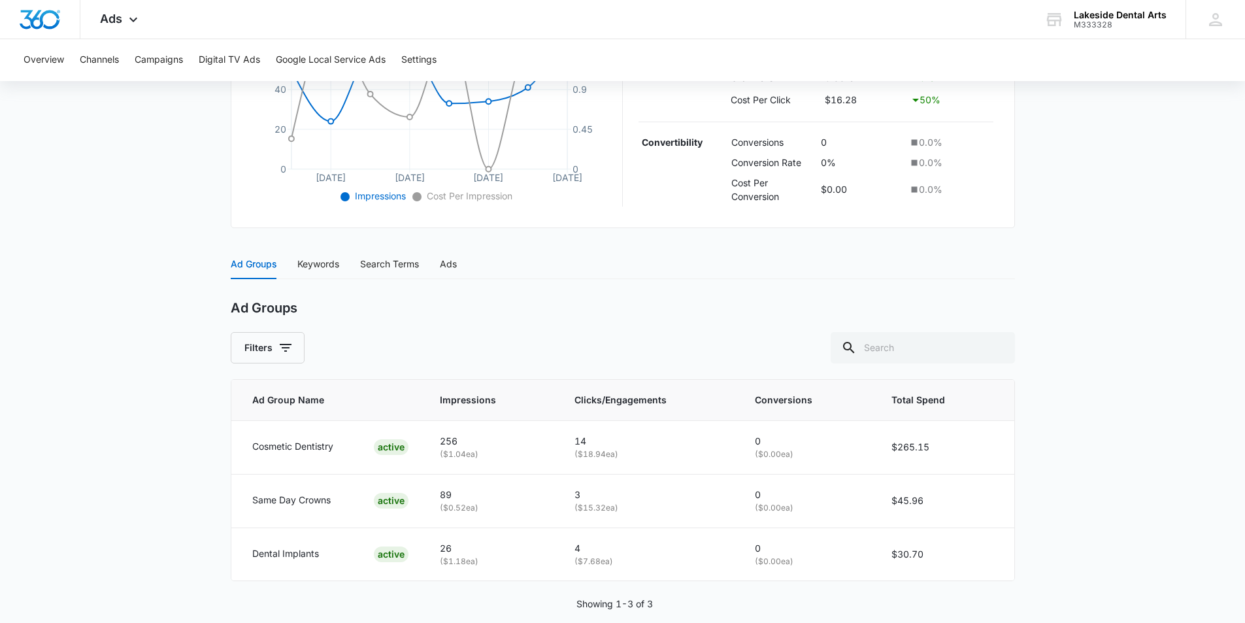
scroll to position [392, 0]
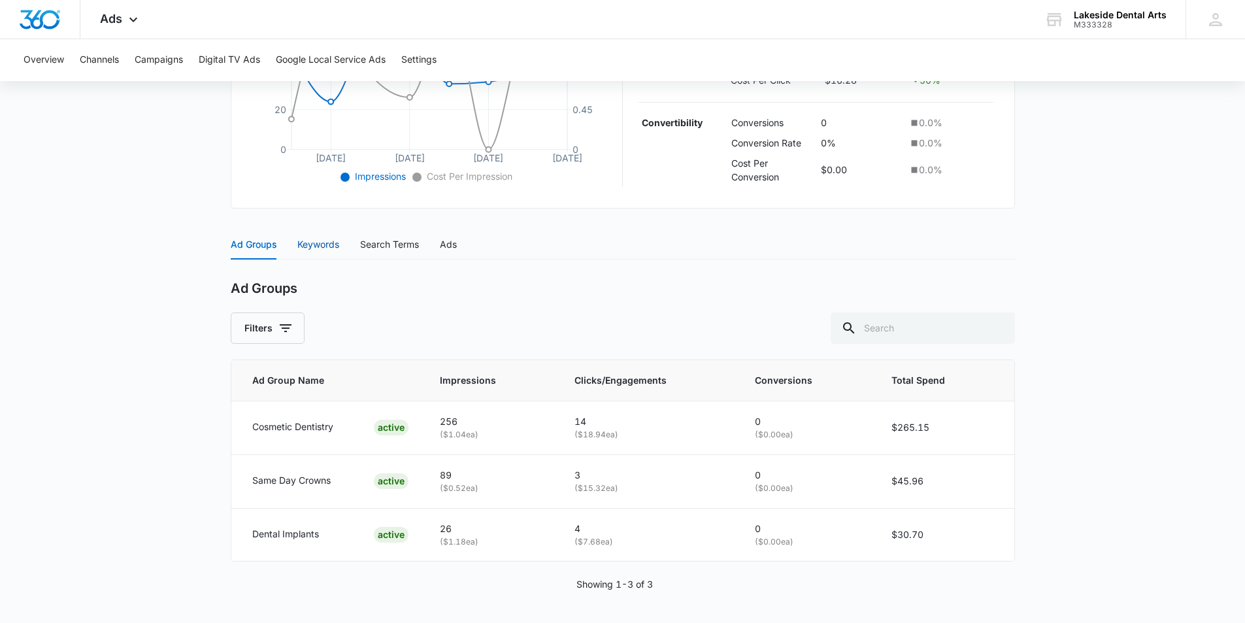
click at [320, 247] on div "Keywords" at bounding box center [318, 244] width 42 height 14
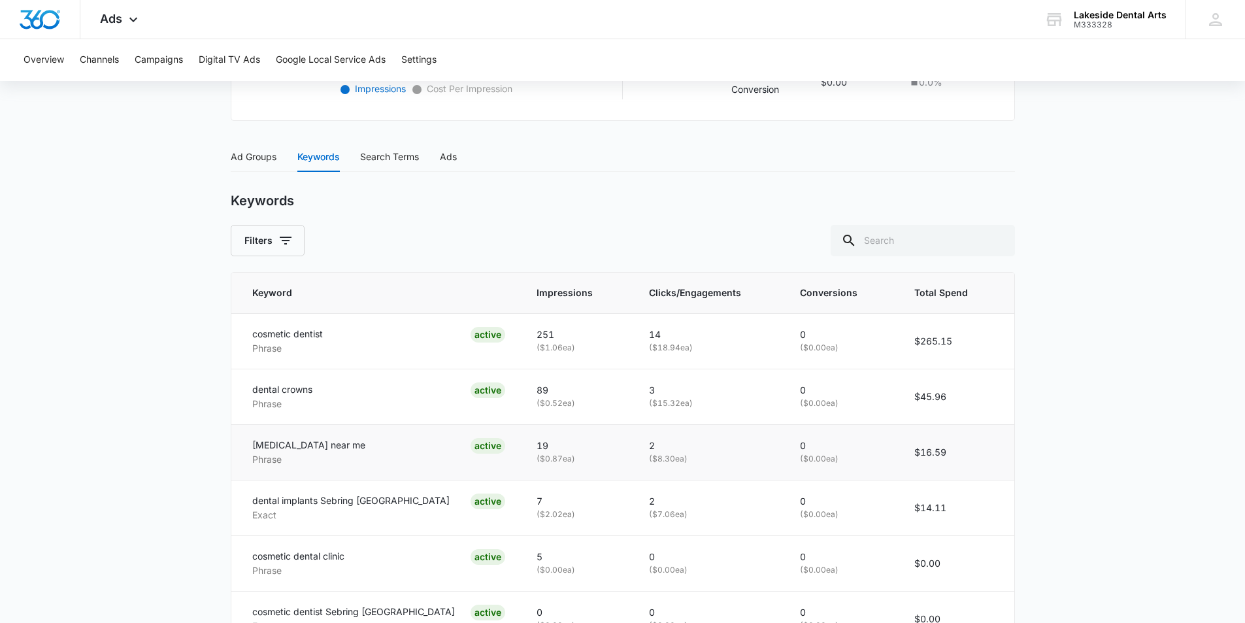
scroll to position [499, 0]
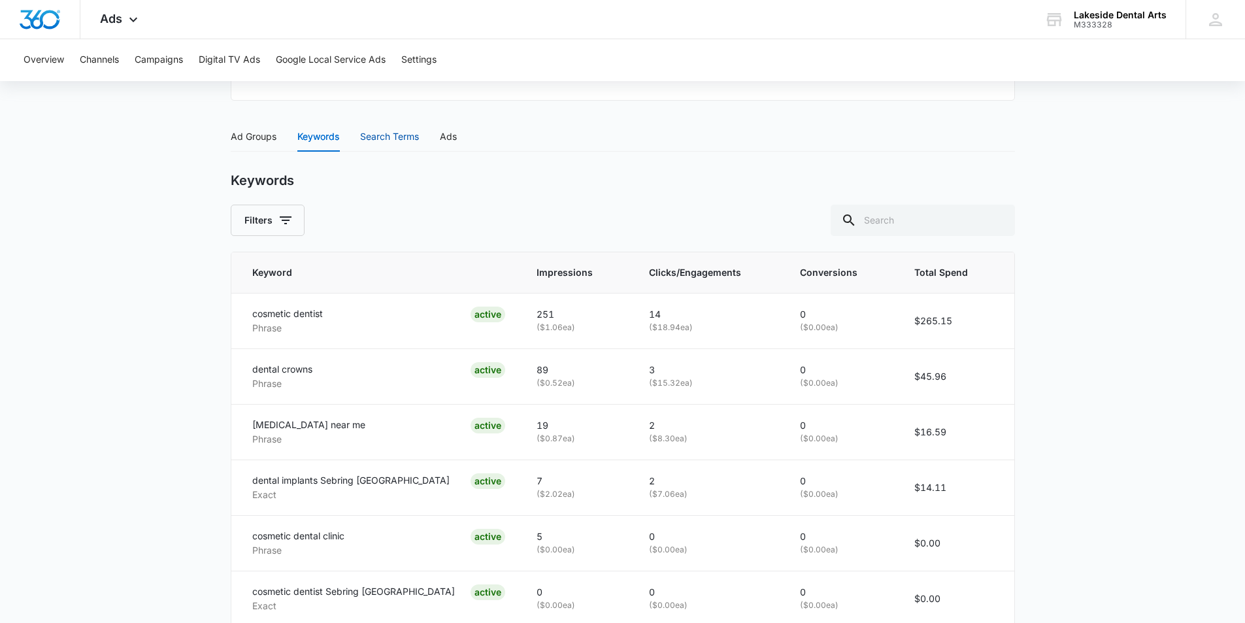
drag, startPoint x: 389, startPoint y: 134, endPoint x: 397, endPoint y: 144, distance: 13.0
click at [389, 135] on div "Search Terms" at bounding box center [389, 136] width 59 height 14
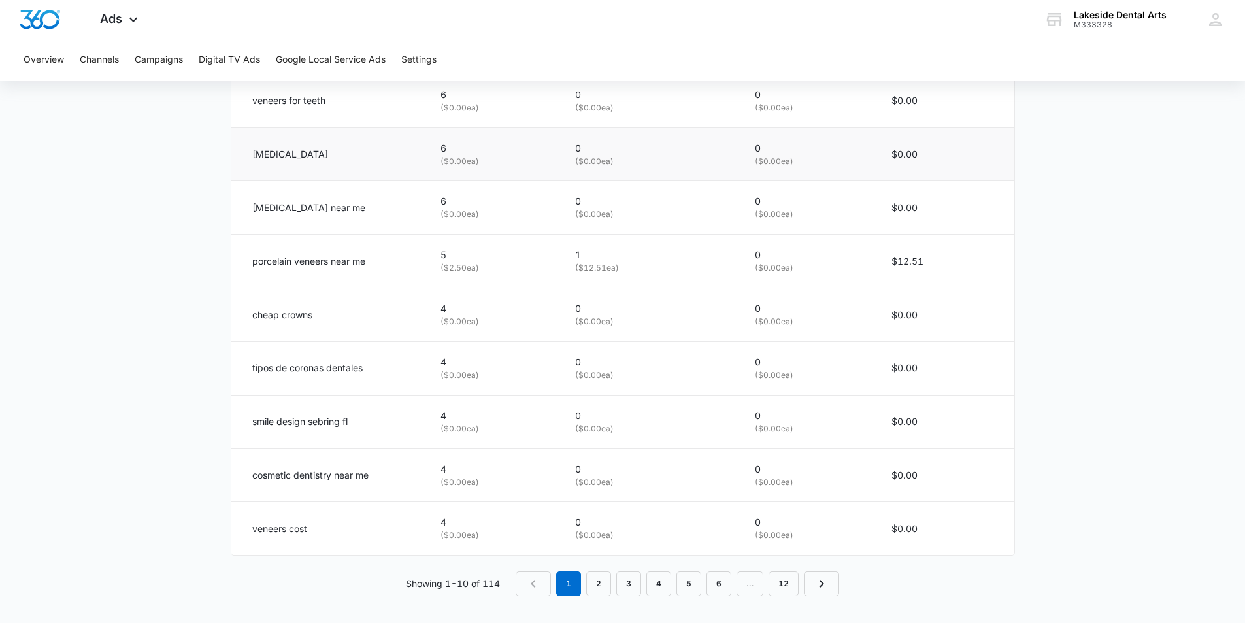
scroll to position [777, 0]
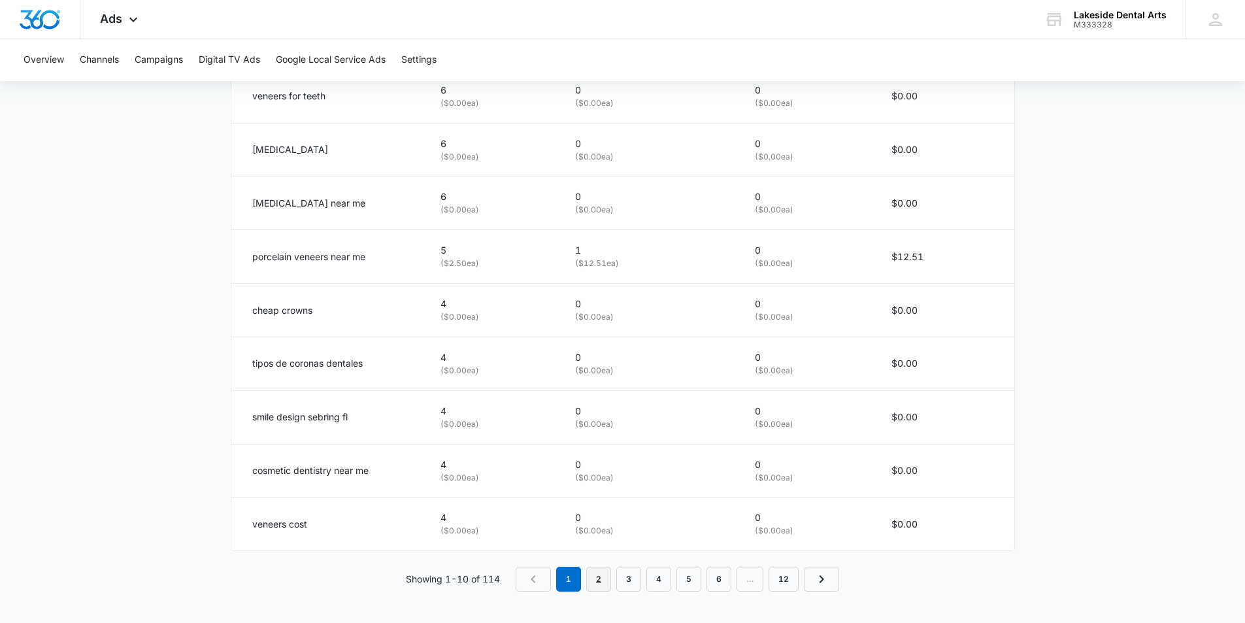
click at [597, 585] on link "2" at bounding box center [598, 579] width 25 height 25
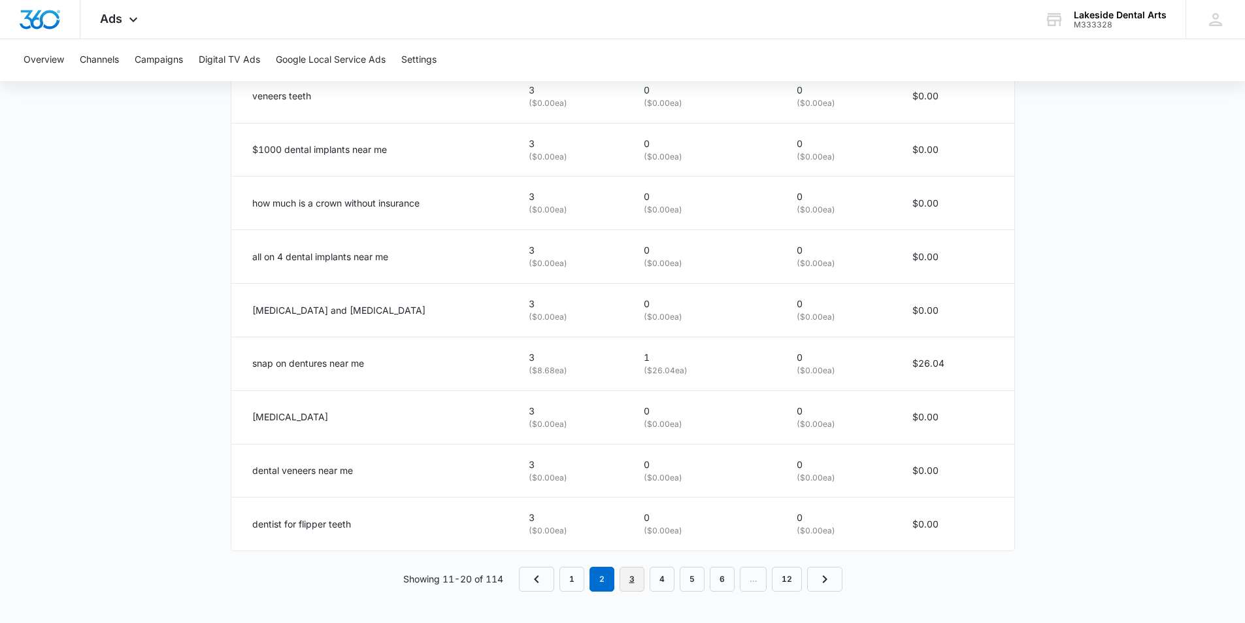
click at [633, 584] on link "3" at bounding box center [632, 579] width 25 height 25
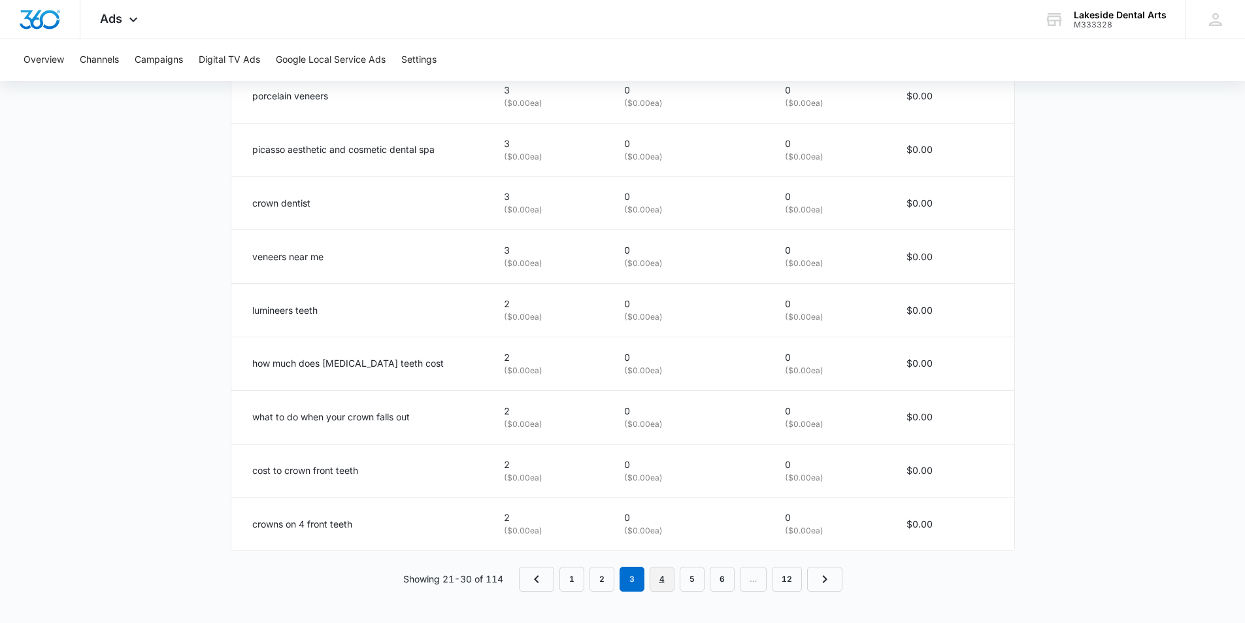
click at [665, 582] on link "4" at bounding box center [662, 579] width 25 height 25
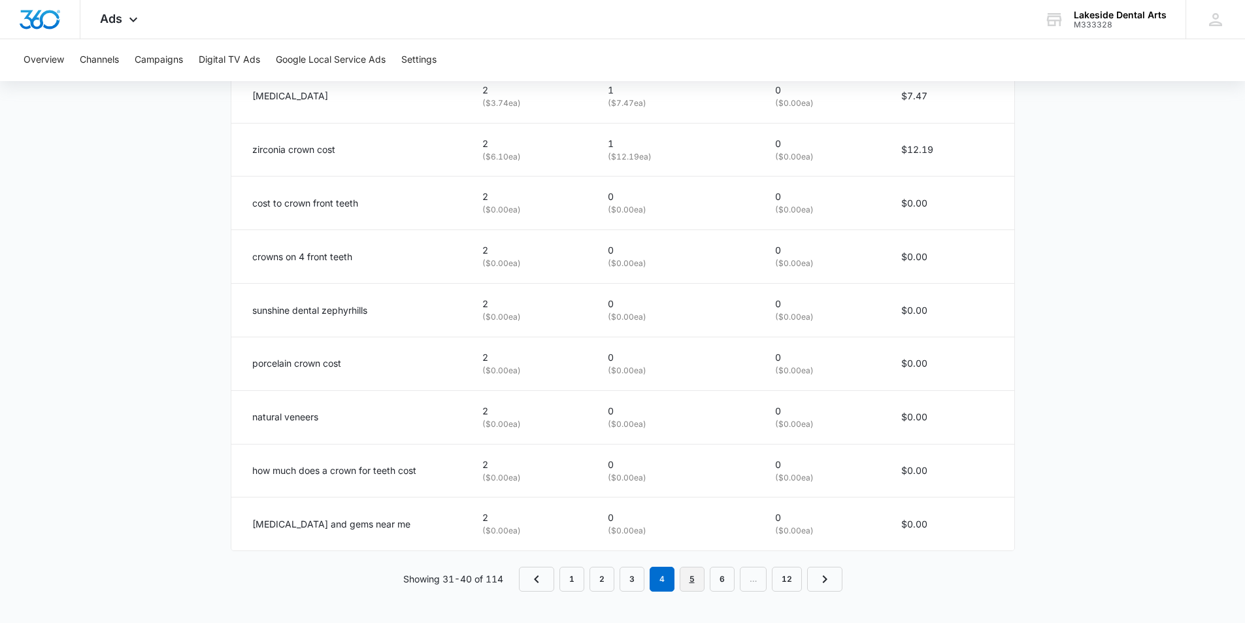
click at [692, 582] on link "5" at bounding box center [692, 579] width 25 height 25
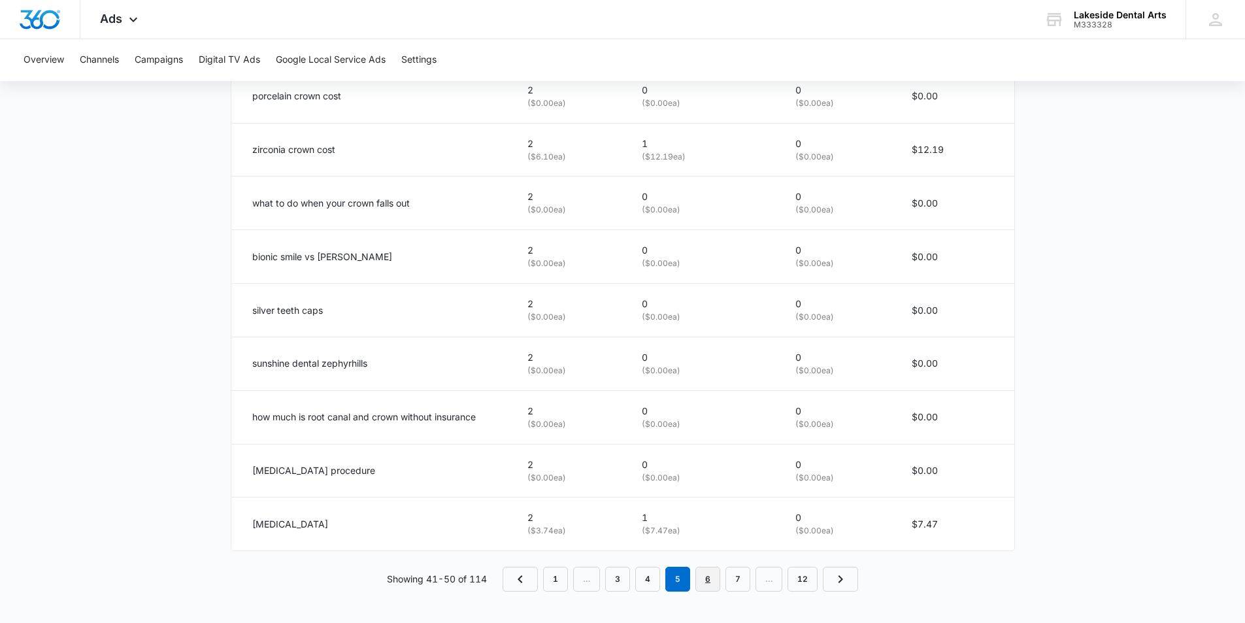
click at [707, 581] on link "6" at bounding box center [707, 579] width 25 height 25
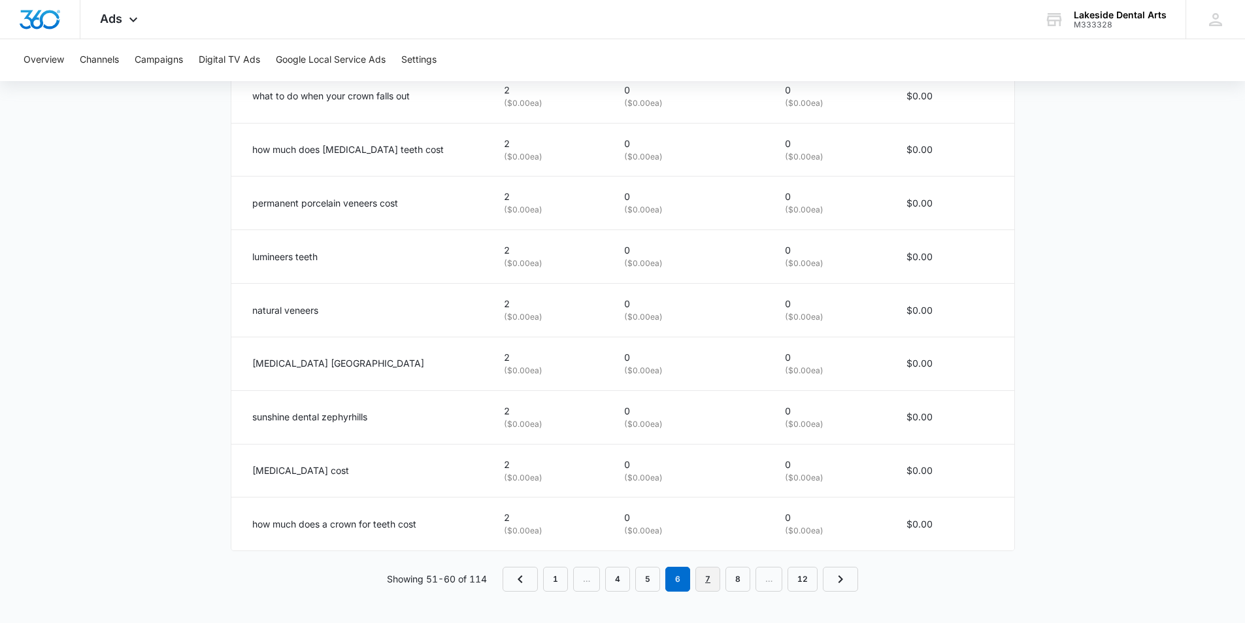
click at [708, 582] on link "7" at bounding box center [707, 579] width 25 height 25
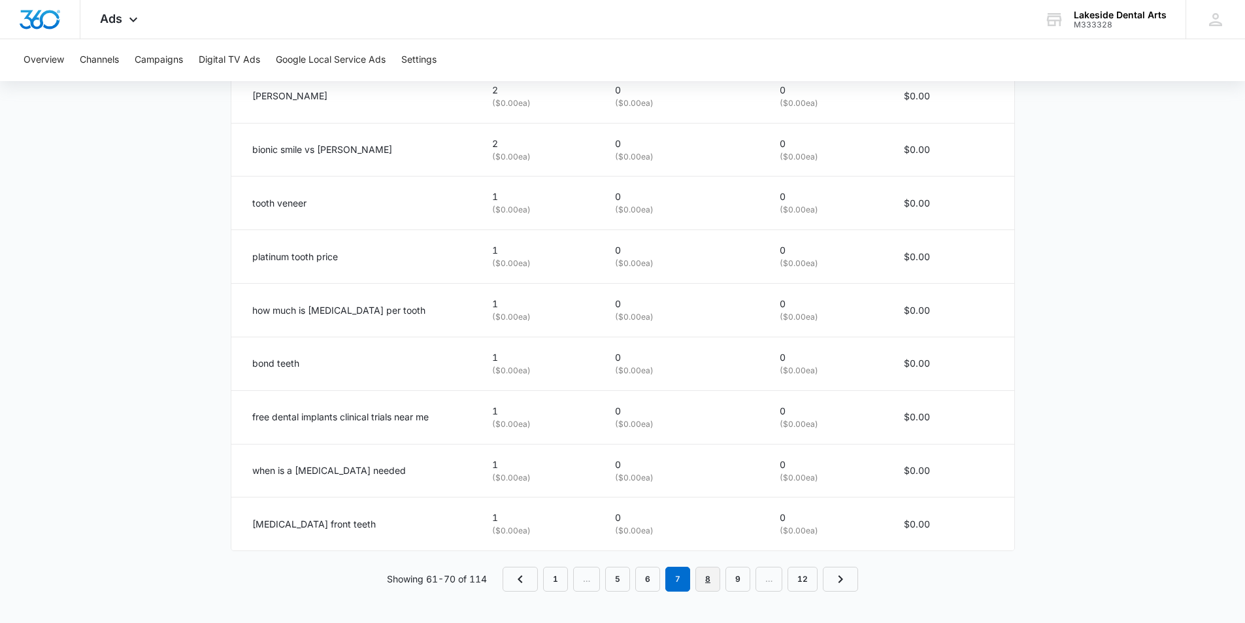
click at [703, 581] on link "8" at bounding box center [707, 579] width 25 height 25
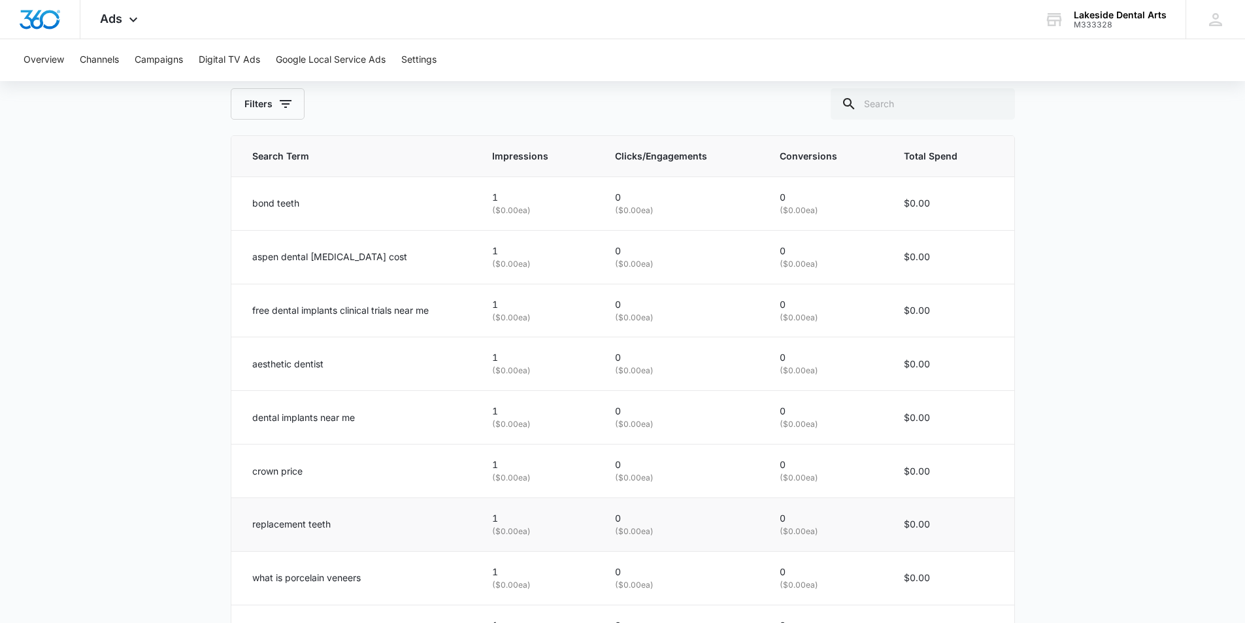
scroll to position [450, 0]
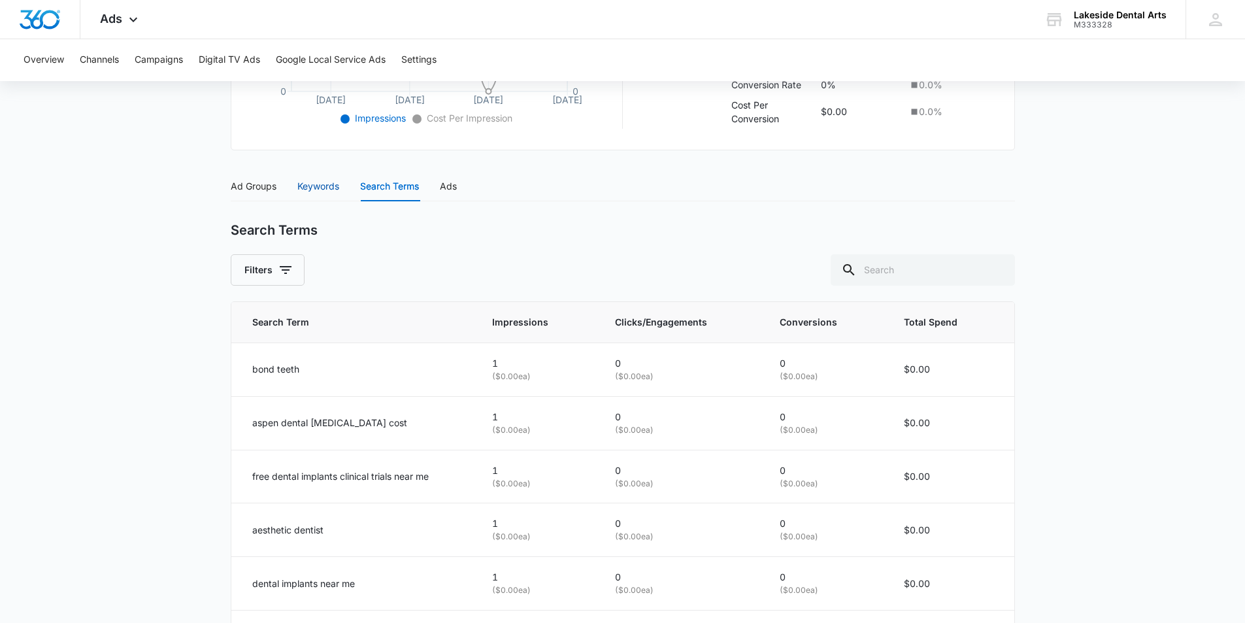
click at [318, 187] on div "Keywords" at bounding box center [318, 186] width 42 height 14
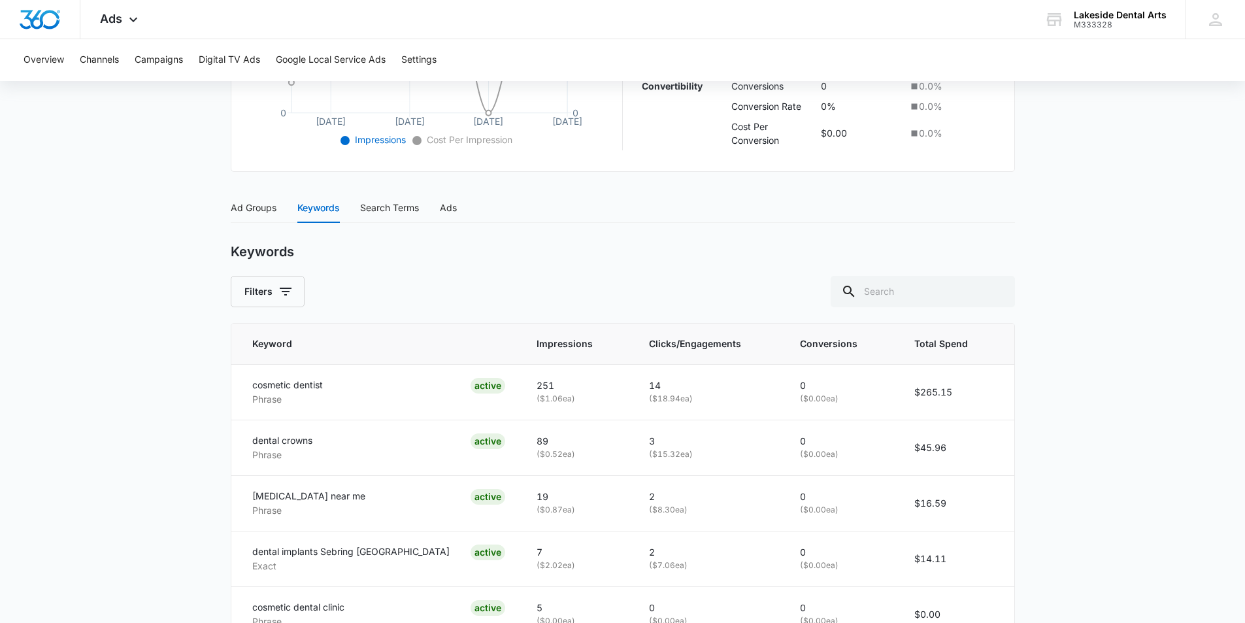
scroll to position [458, 0]
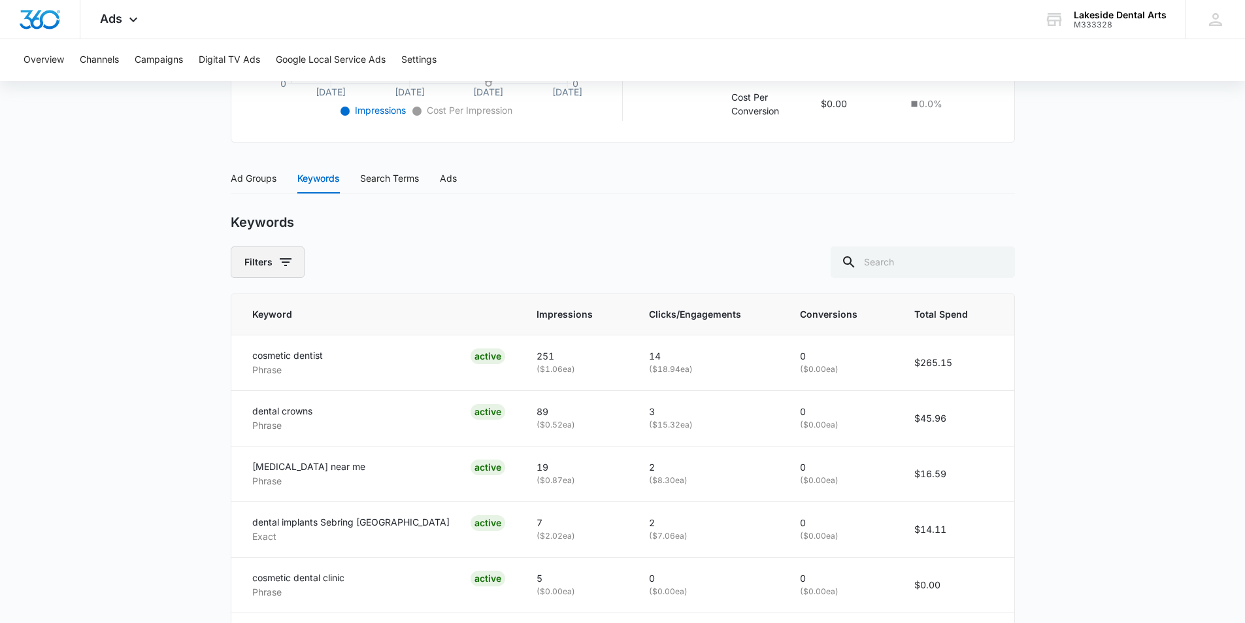
click at [285, 263] on icon "button" at bounding box center [286, 262] width 16 height 16
click at [245, 314] on input "All" at bounding box center [243, 316] width 10 height 10
radio input "true"
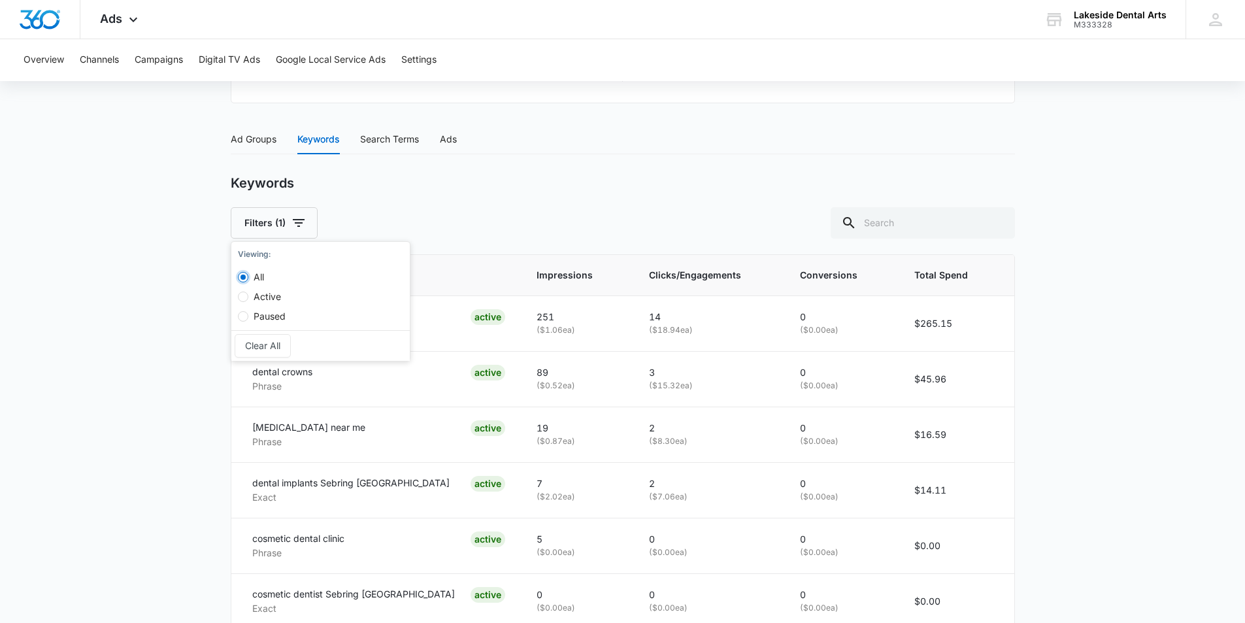
scroll to position [434, 0]
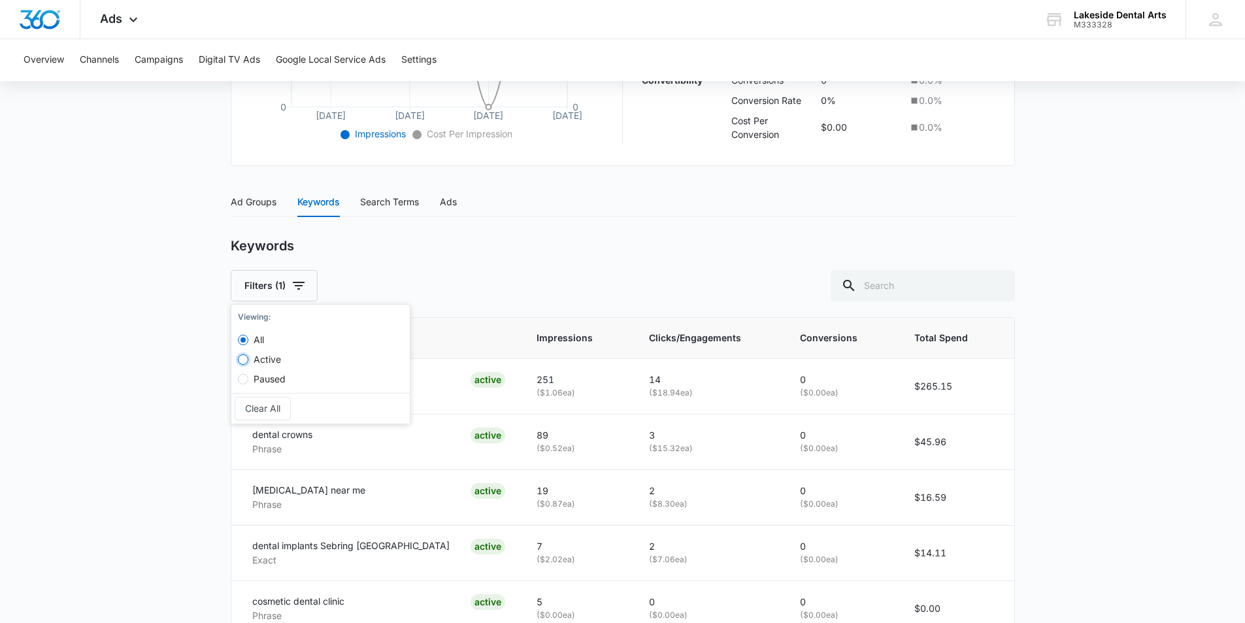
click at [245, 360] on input "Active" at bounding box center [243, 359] width 10 height 10
radio input "true"
radio input "false"
click at [484, 253] on div "Keywords" at bounding box center [623, 246] width 784 height 16
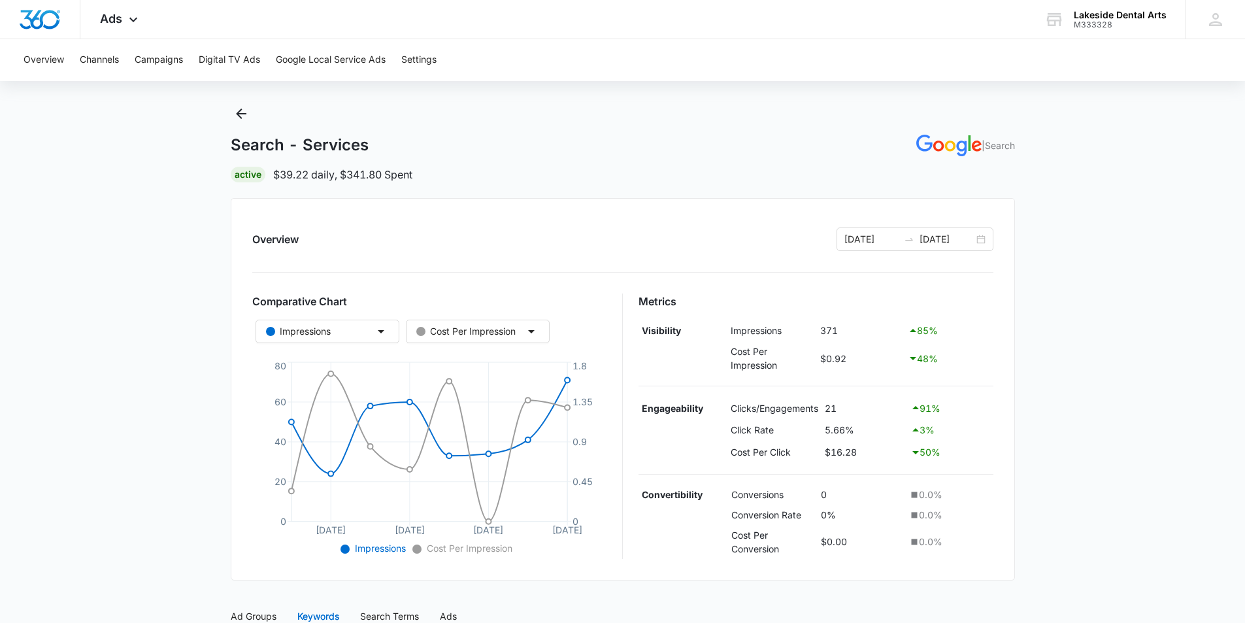
scroll to position [0, 0]
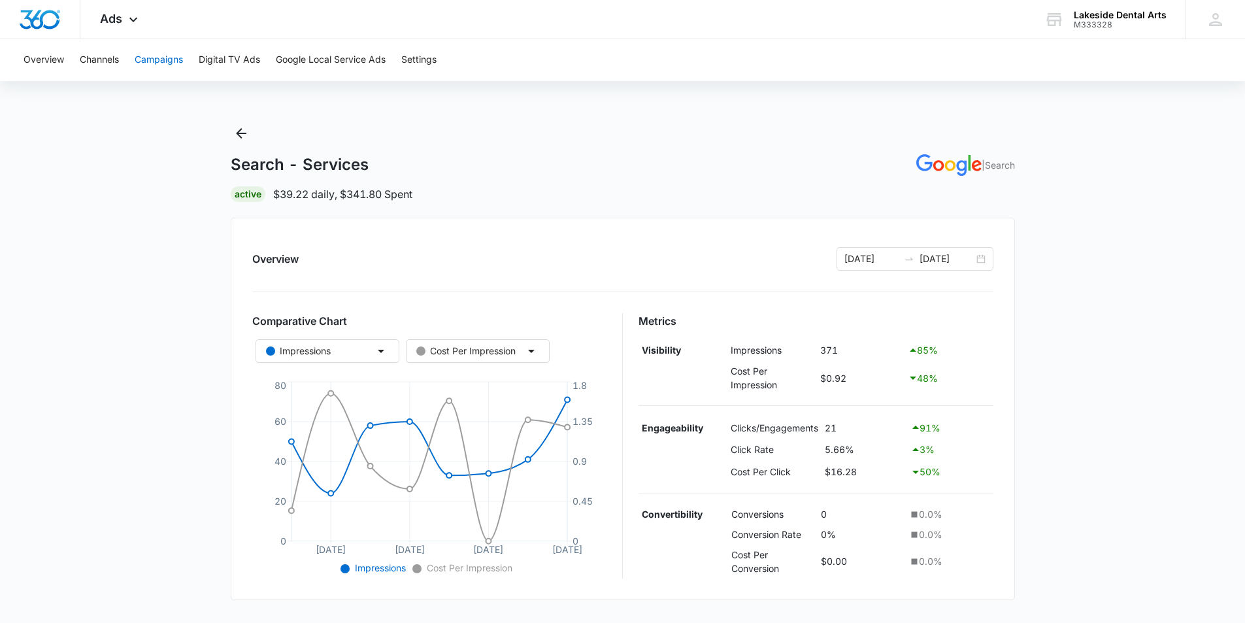
click at [155, 57] on button "Campaigns" at bounding box center [159, 60] width 48 height 42
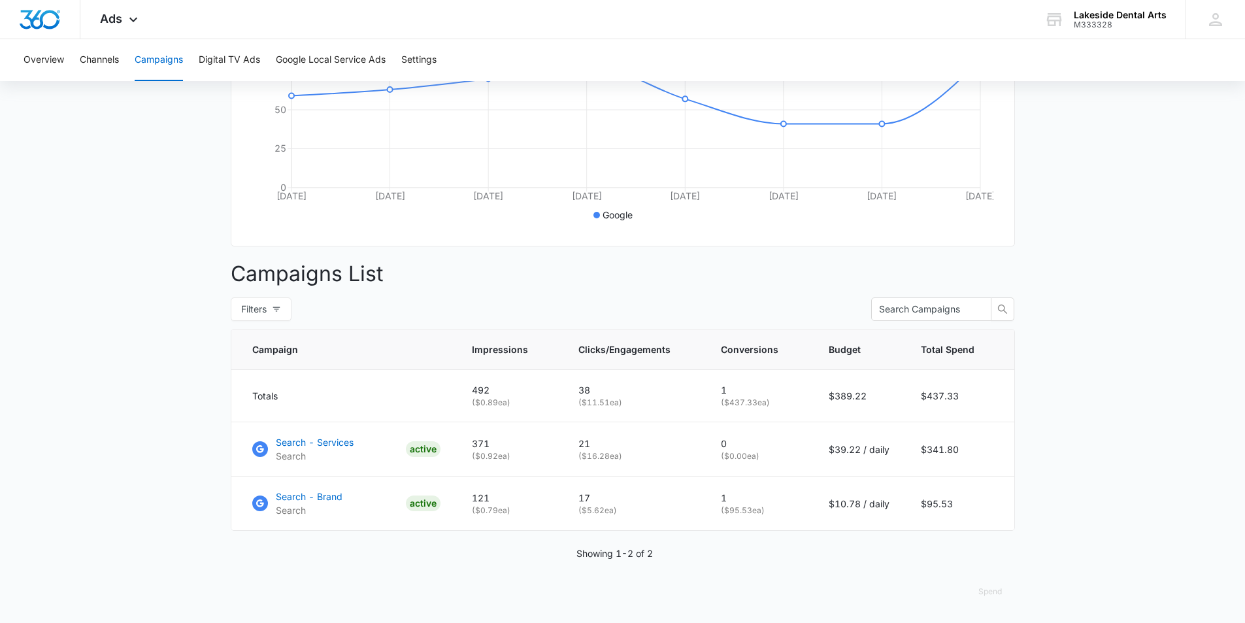
scroll to position [319, 0]
click at [317, 497] on p "Search - Brand" at bounding box center [309, 497] width 67 height 14
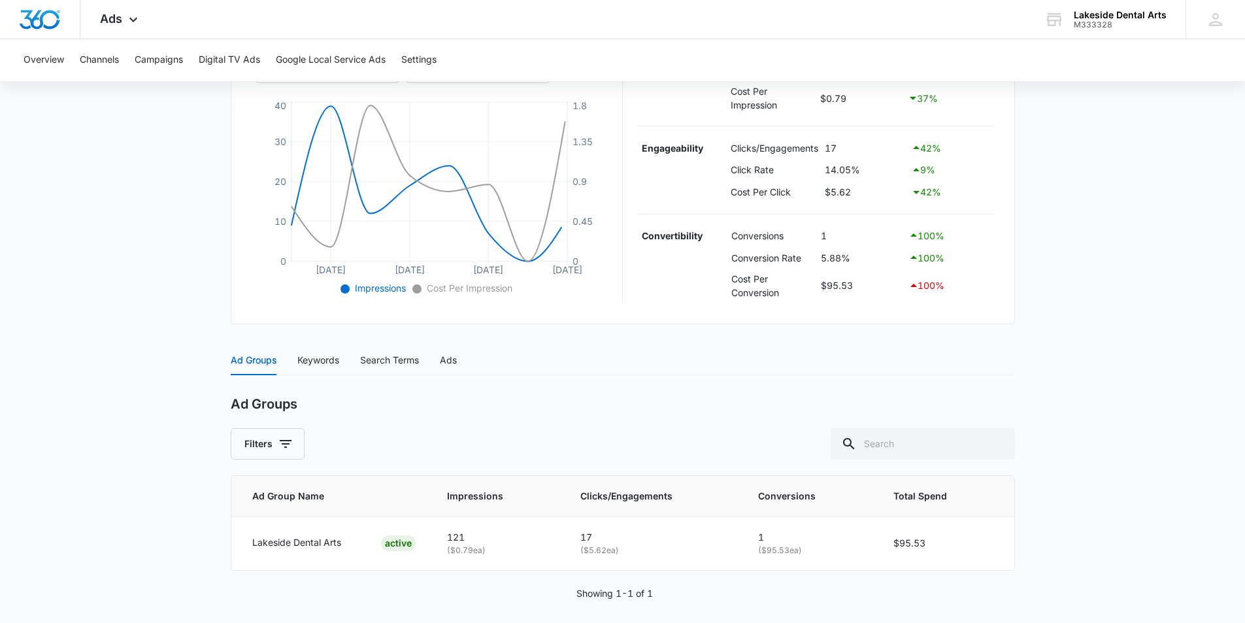
scroll to position [289, 0]
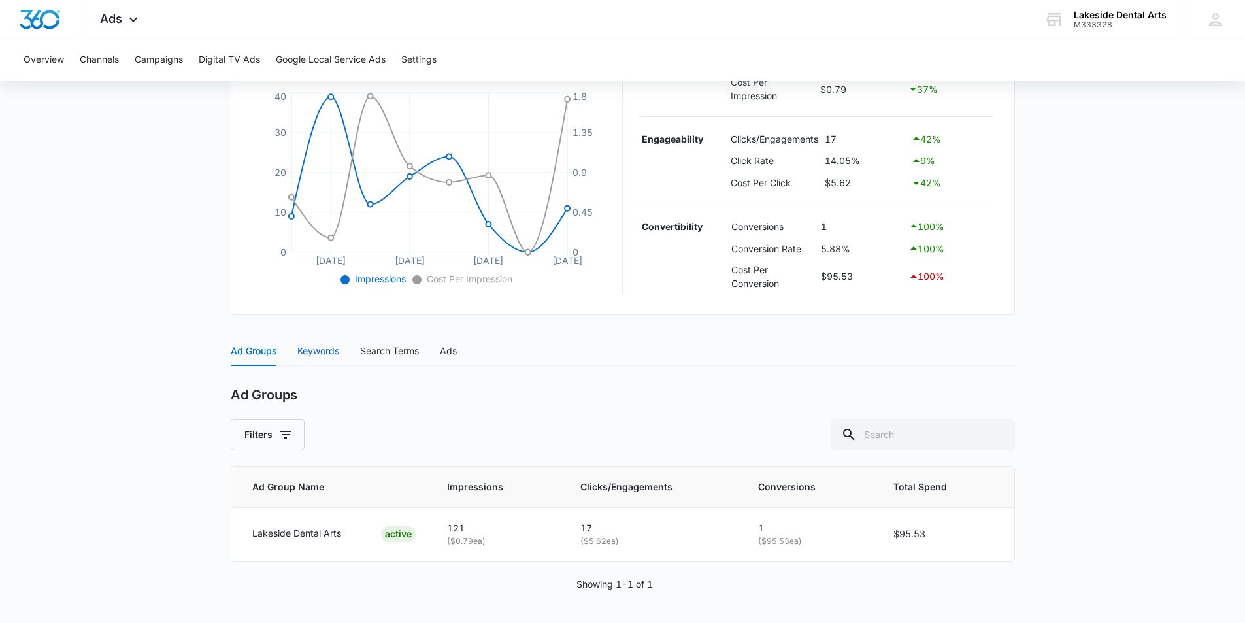
click at [311, 351] on div "Keywords" at bounding box center [318, 351] width 42 height 14
click at [387, 348] on div "Search Terms" at bounding box center [389, 349] width 59 height 14
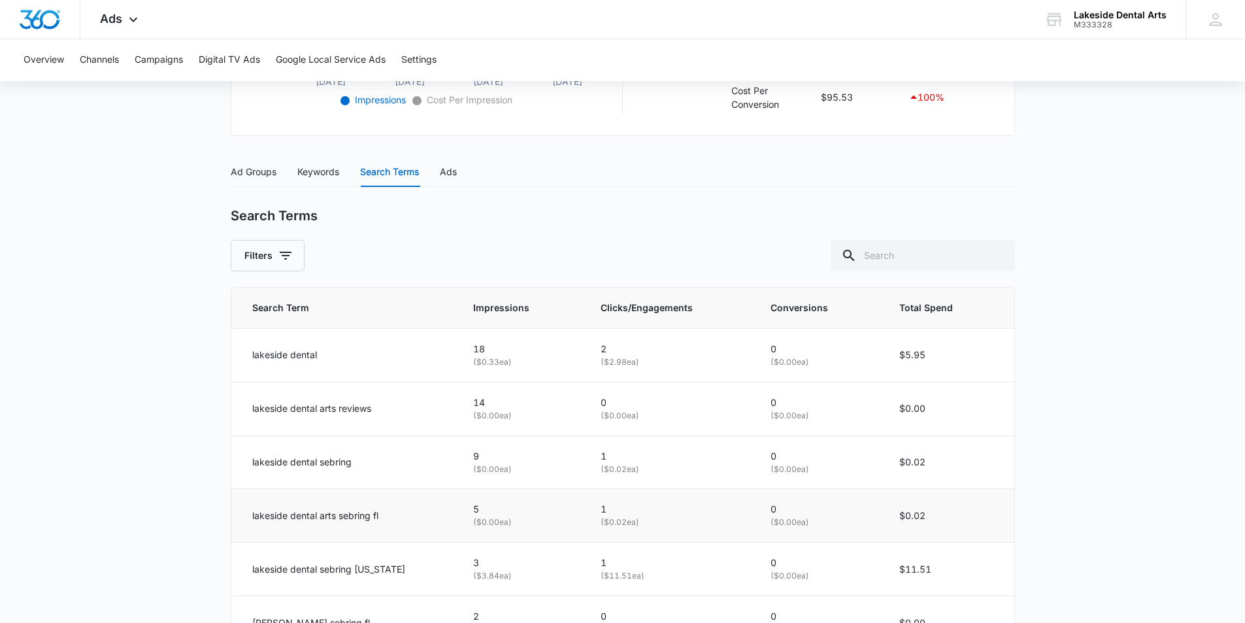
scroll to position [467, 0]
click at [447, 171] on div "Ads" at bounding box center [448, 172] width 17 height 14
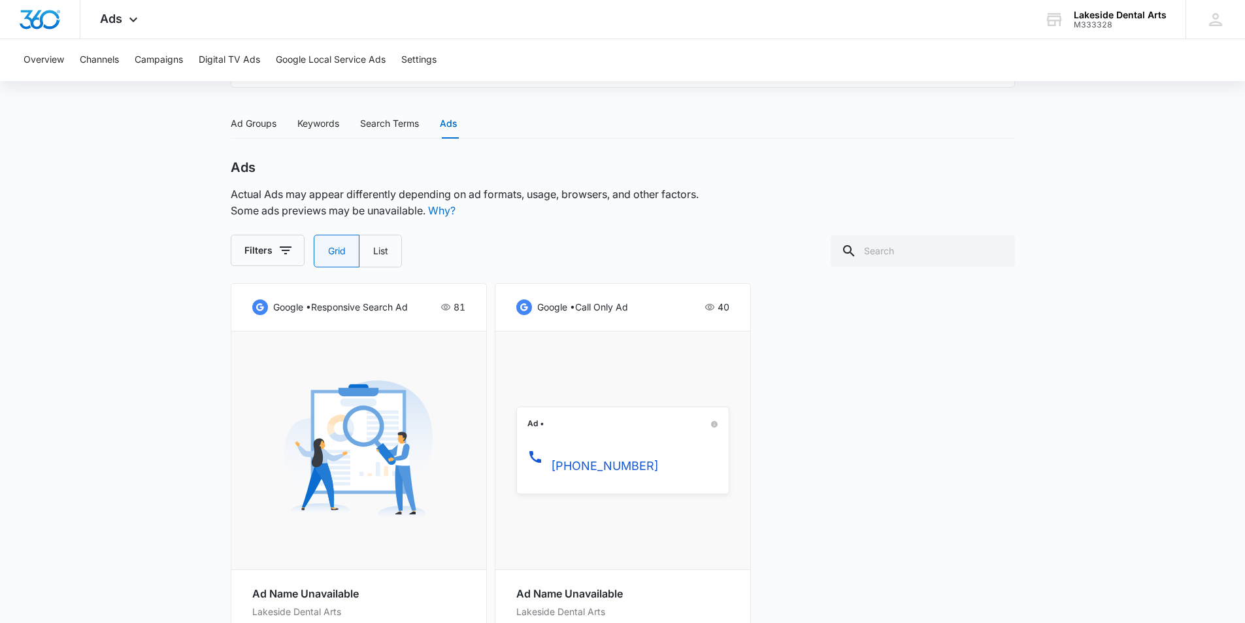
scroll to position [631, 0]
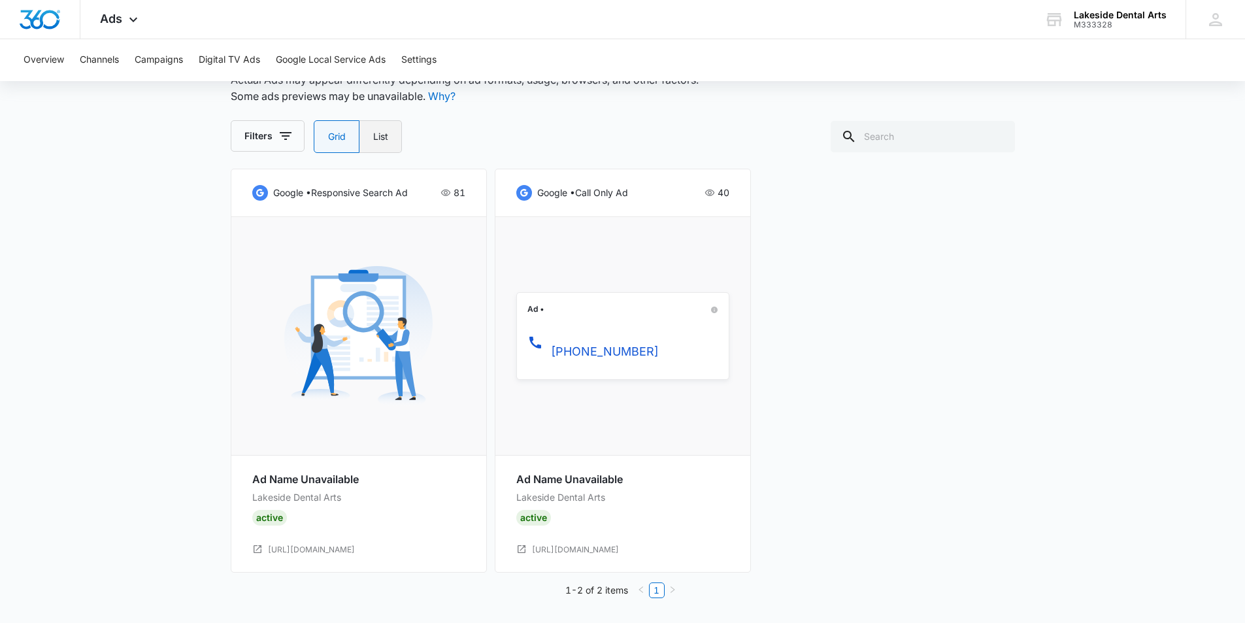
click at [380, 137] on label "List" at bounding box center [381, 136] width 42 height 33
click at [373, 137] on input "List" at bounding box center [373, 137] width 1 height 1
radio input "false"
radio input "true"
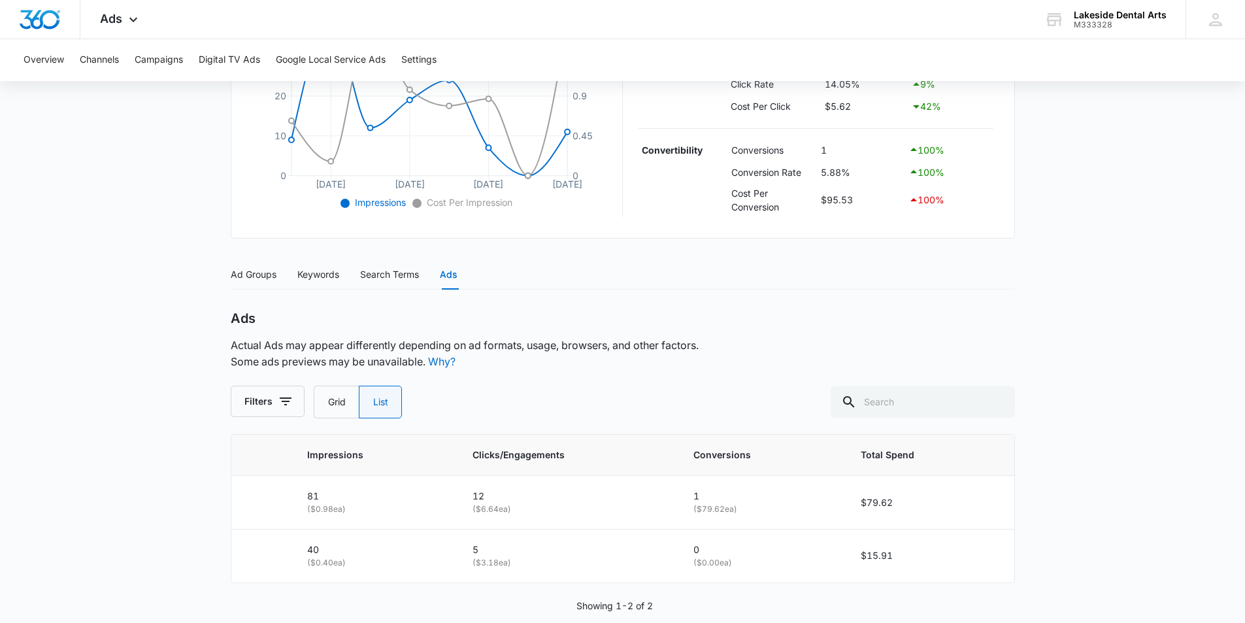
scroll to position [387, 0]
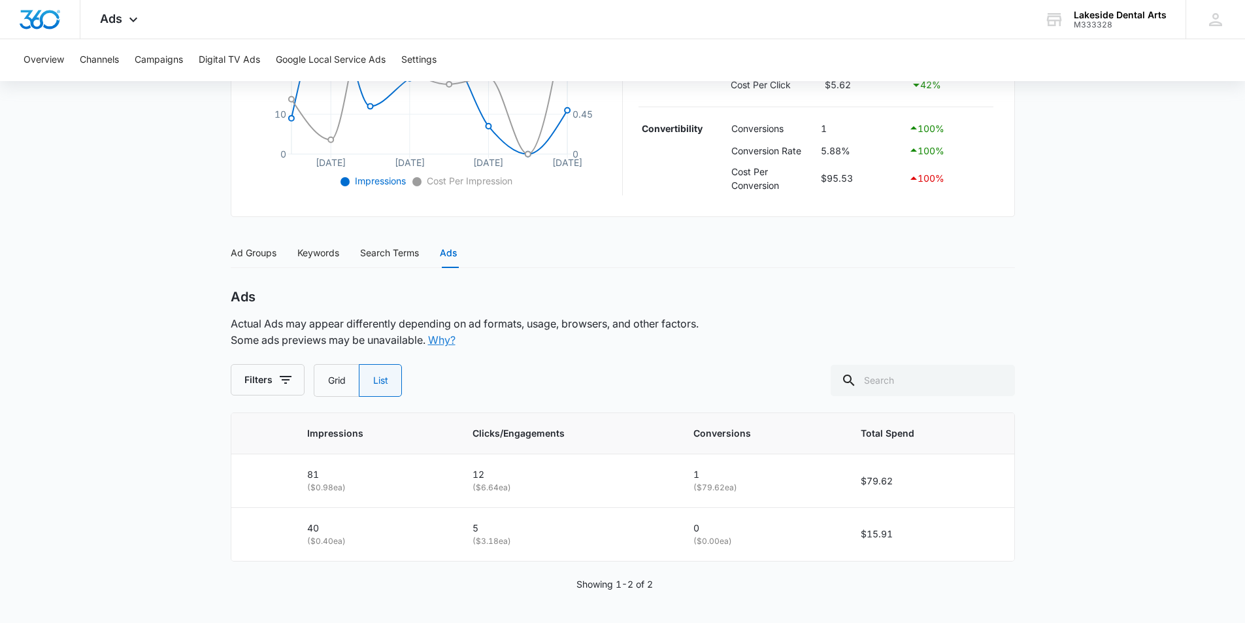
click at [448, 342] on link "Why?" at bounding box center [441, 339] width 27 height 13
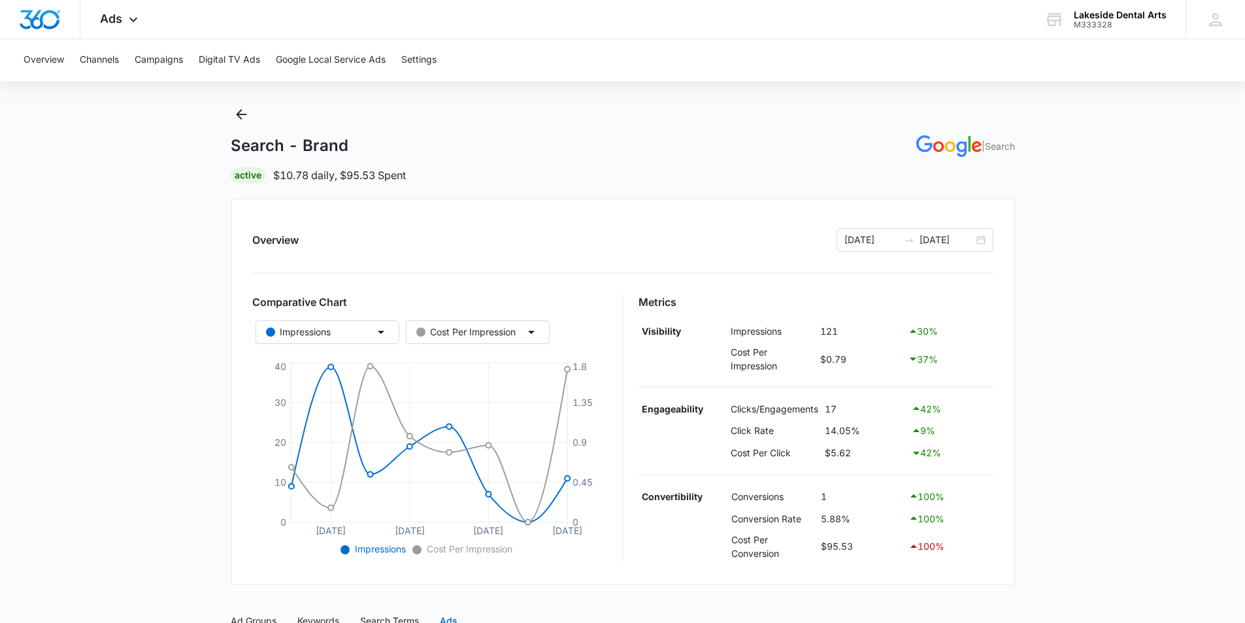
scroll to position [0, 0]
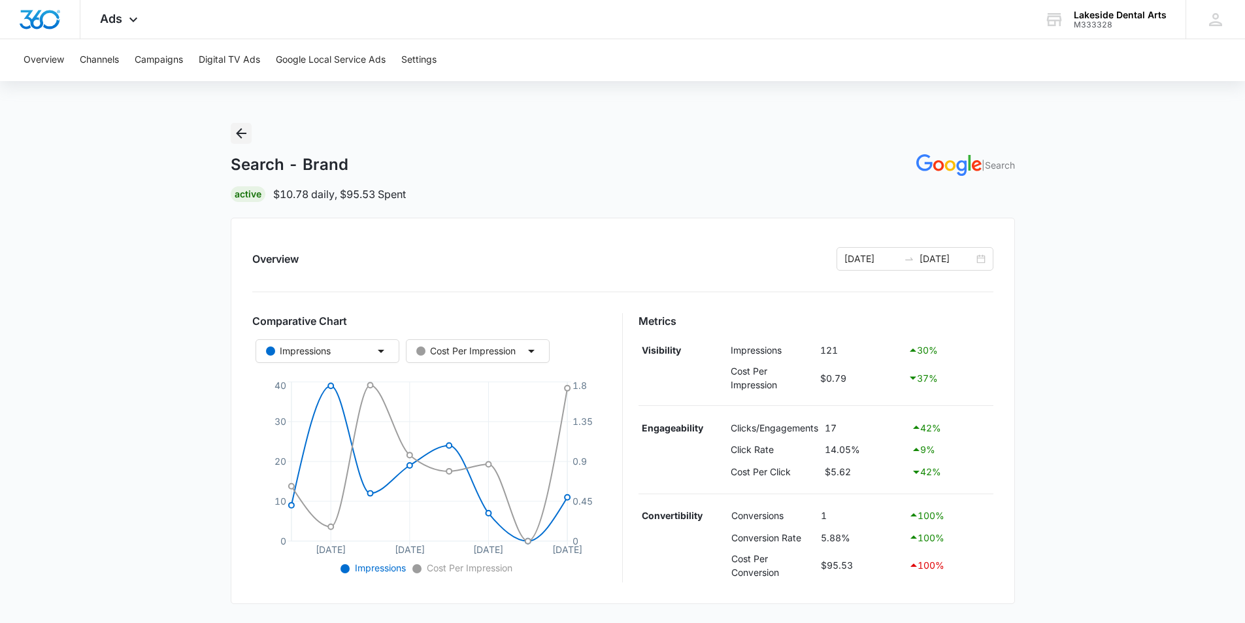
click at [239, 132] on icon "Back" at bounding box center [241, 134] width 16 height 16
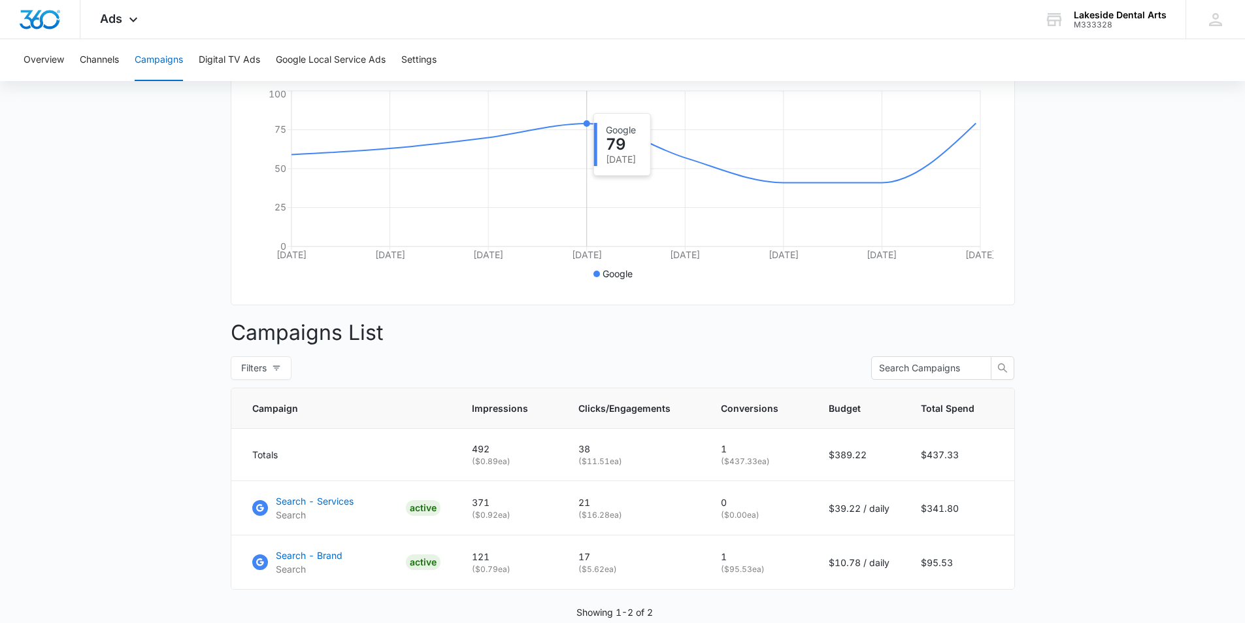
scroll to position [319, 0]
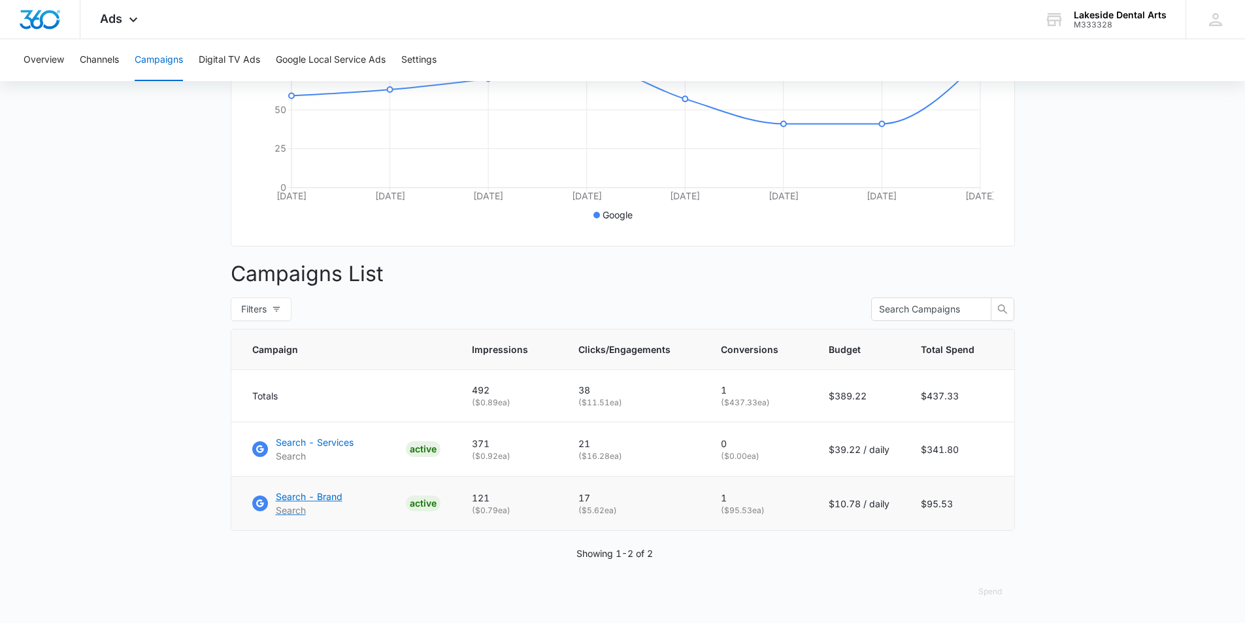
click at [323, 494] on p "Search - Brand" at bounding box center [309, 497] width 67 height 14
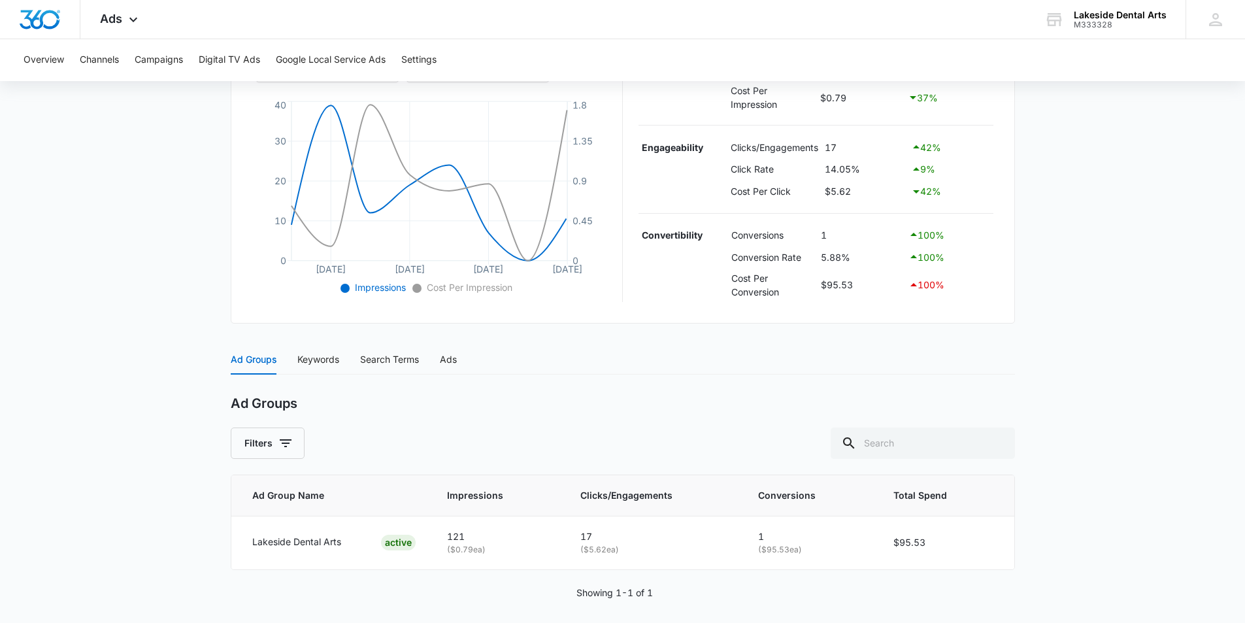
scroll to position [289, 0]
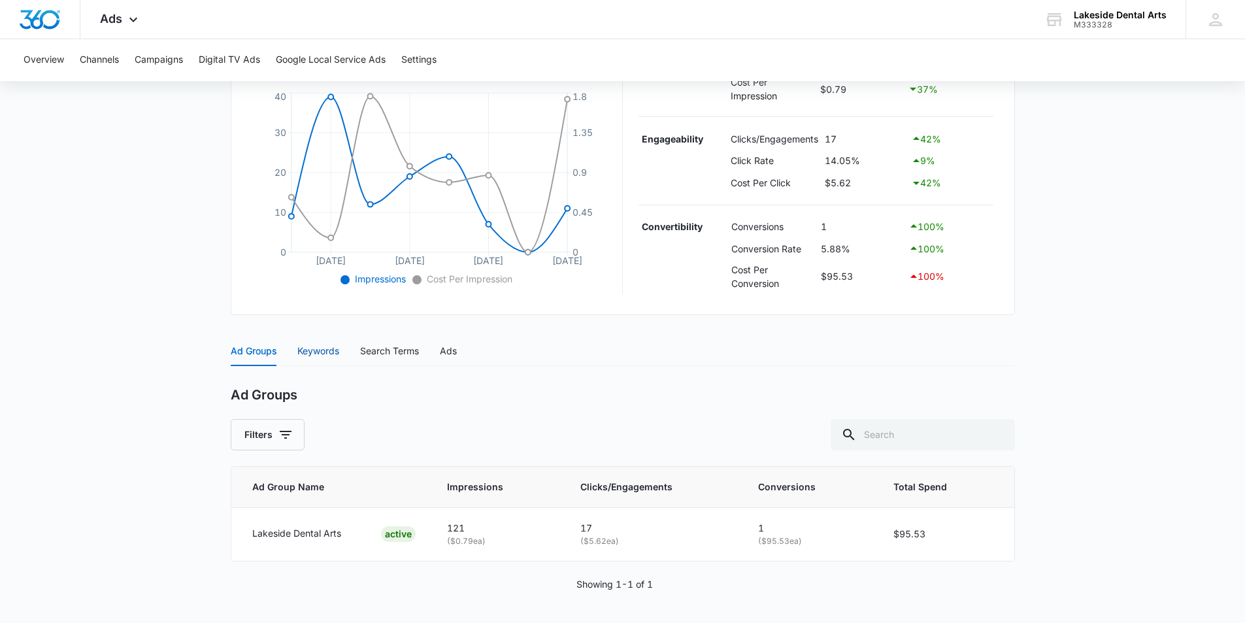
click at [322, 347] on div "Keywords" at bounding box center [318, 351] width 42 height 14
click at [405, 346] on div "Search Terms" at bounding box center [389, 349] width 59 height 14
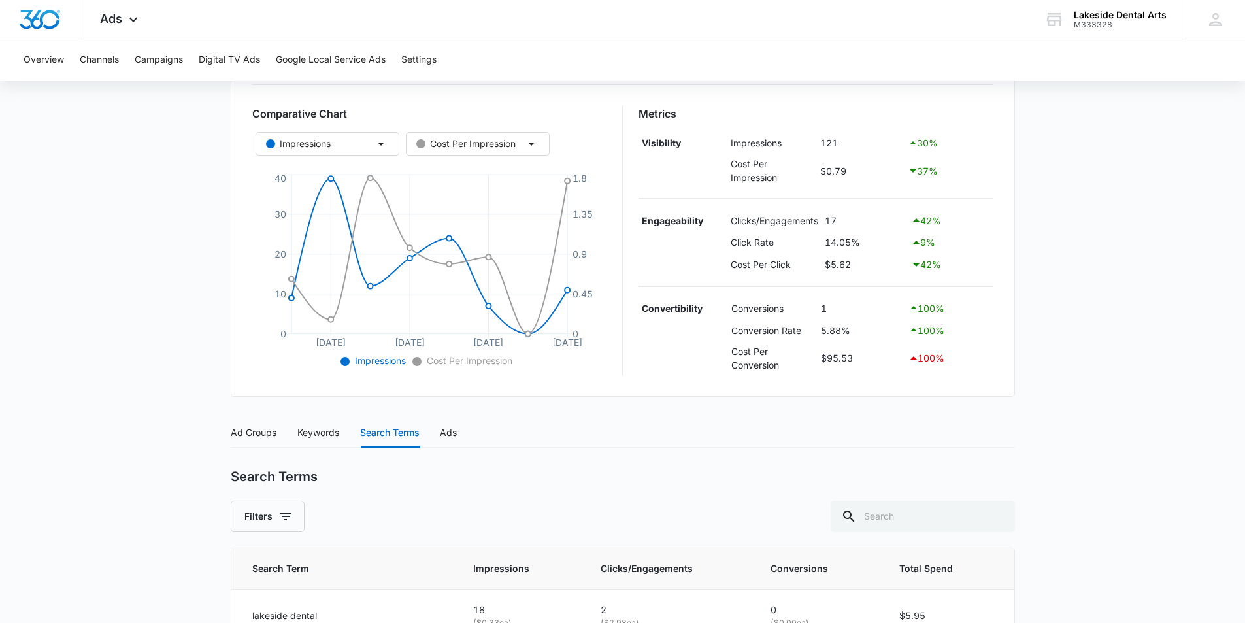
scroll to position [141, 0]
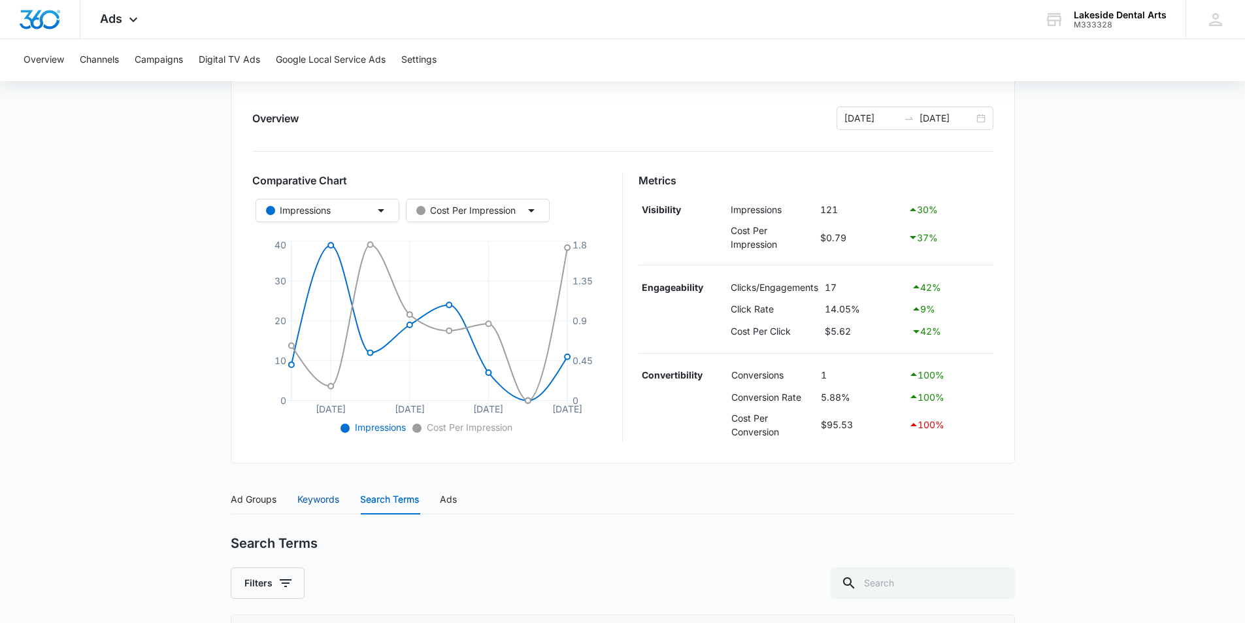
click at [324, 499] on div "Keywords" at bounding box center [318, 499] width 42 height 14
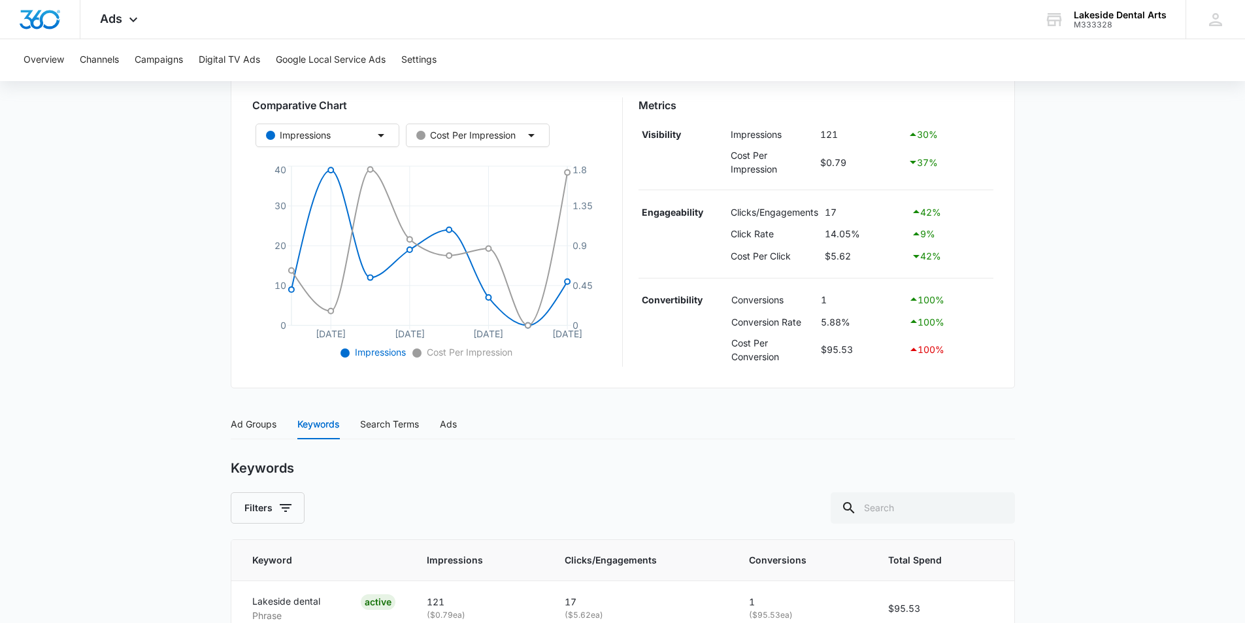
scroll to position [291, 0]
